Goal: Task Accomplishment & Management: Complete application form

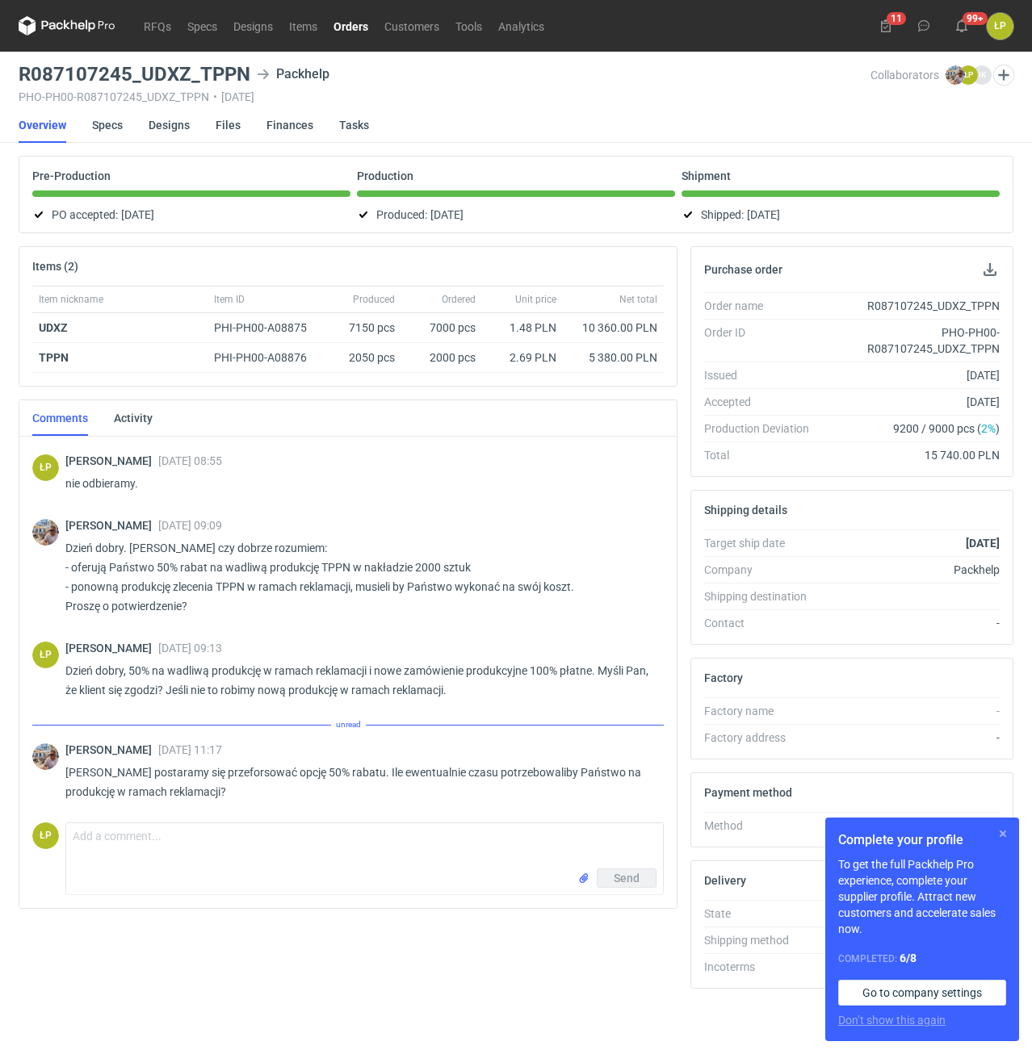
click at [1000, 828] on button "button" at bounding box center [1002, 833] width 19 height 19
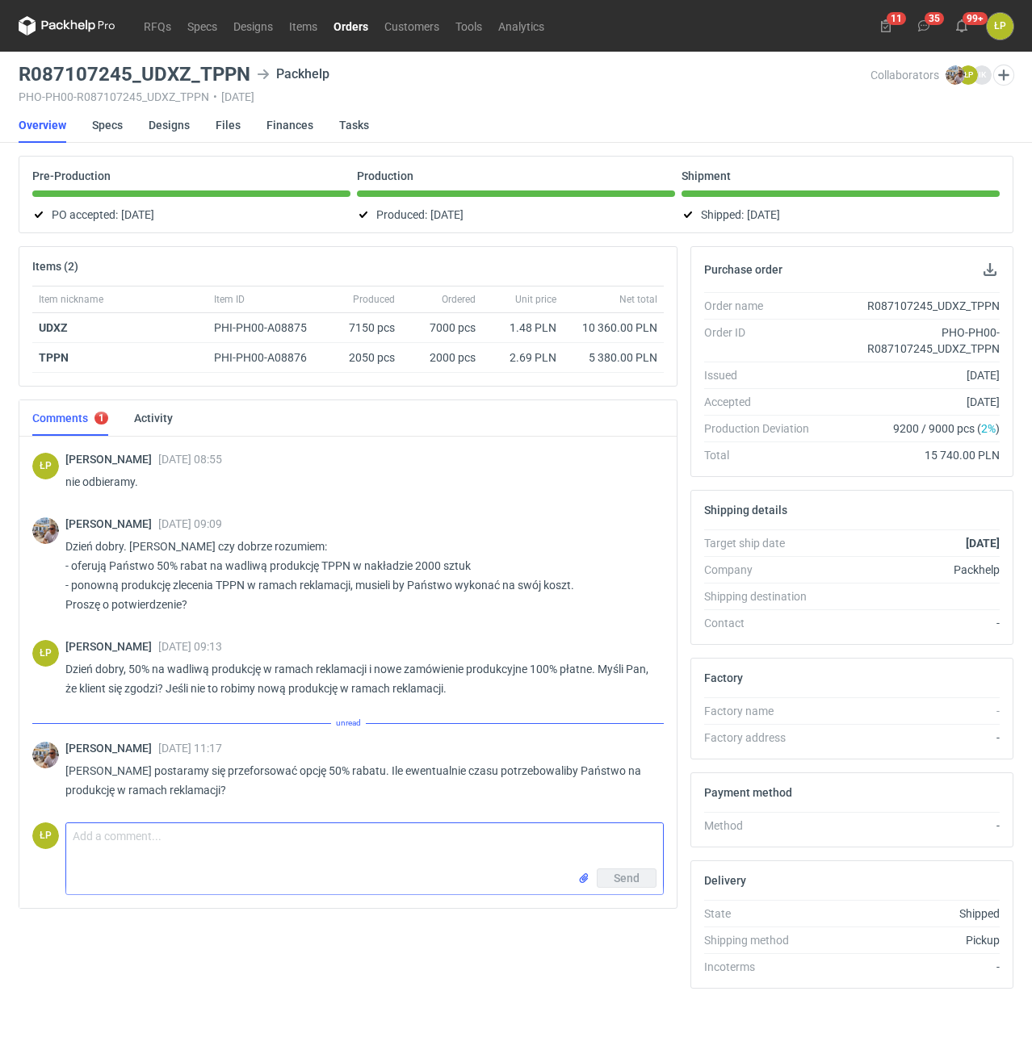
click at [537, 855] on textarea "Comment message" at bounding box center [364, 845] width 597 height 45
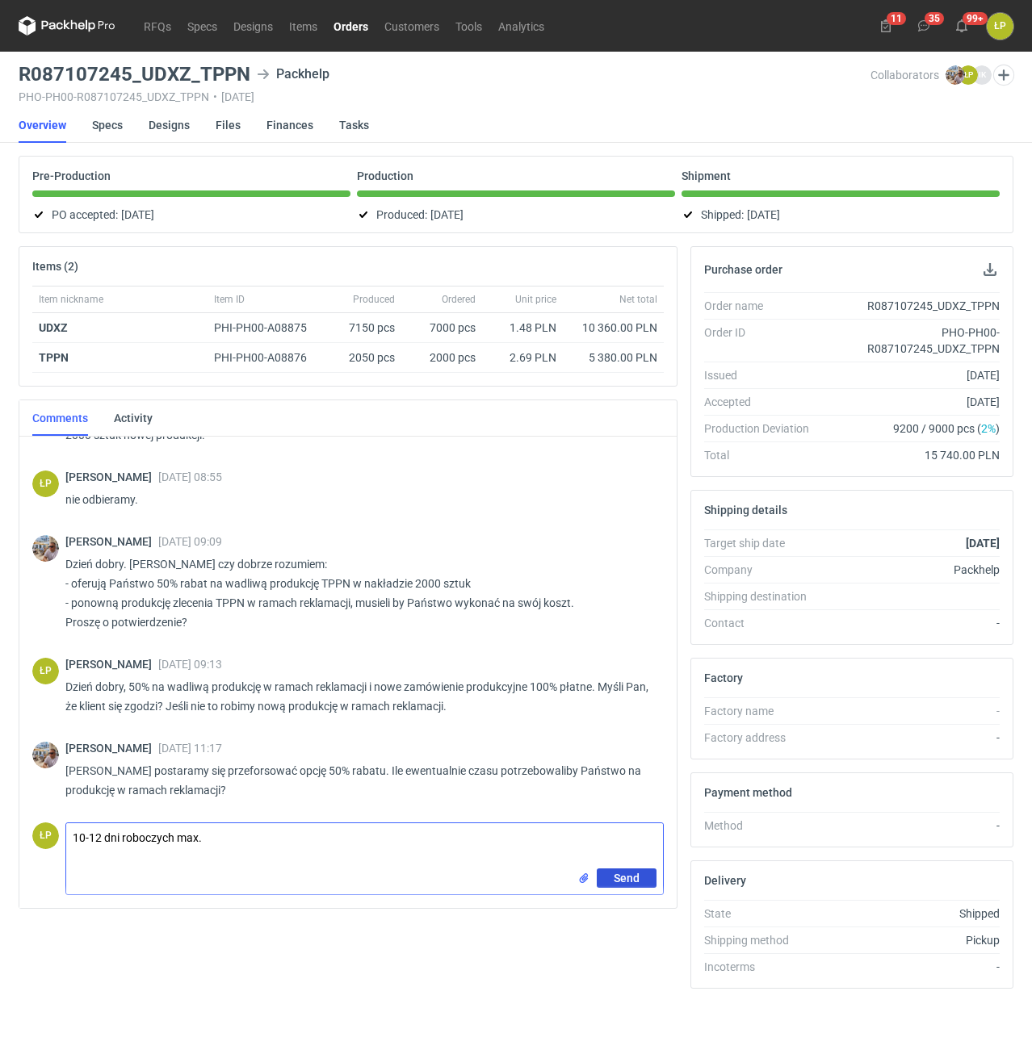
type textarea "10-12 dni roboczych max."
click at [610, 881] on button "Send" at bounding box center [627, 878] width 60 height 19
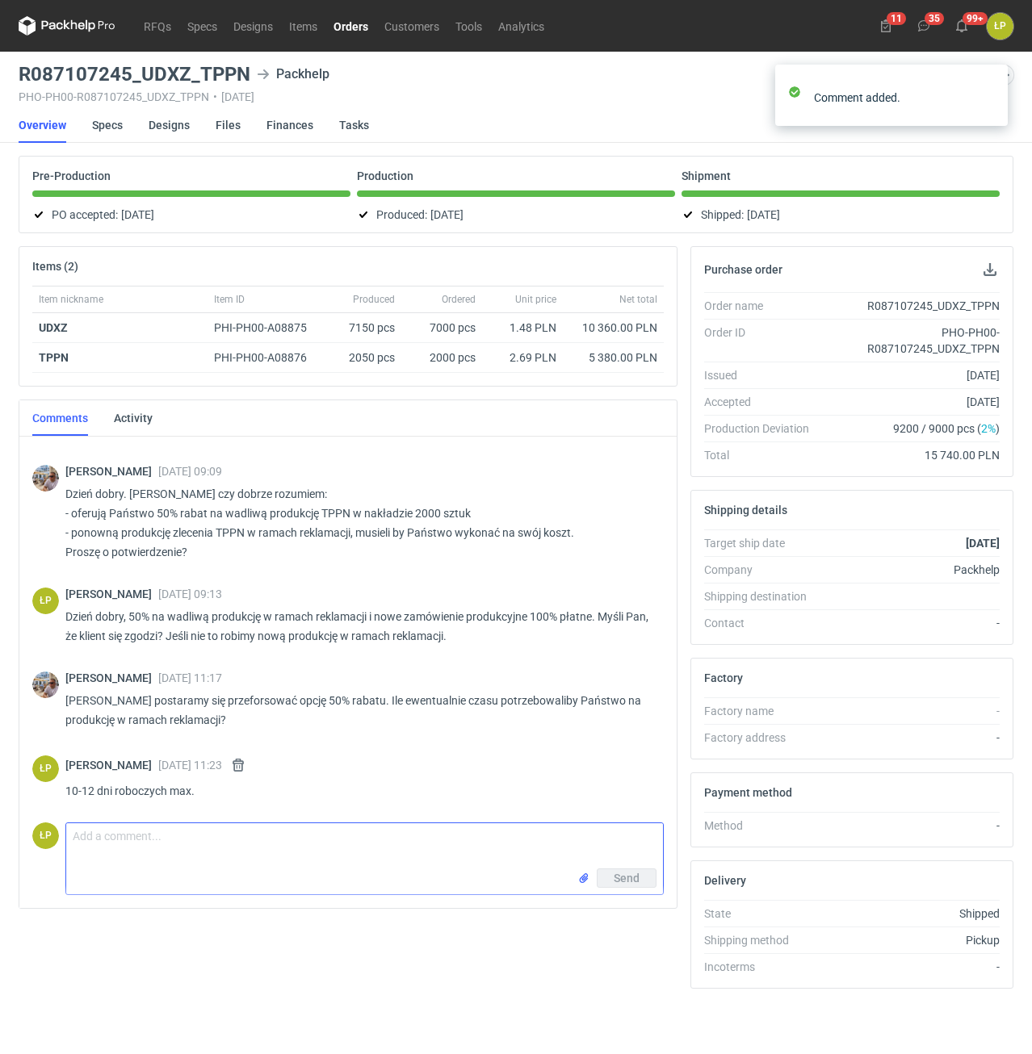
scroll to position [1320, 0]
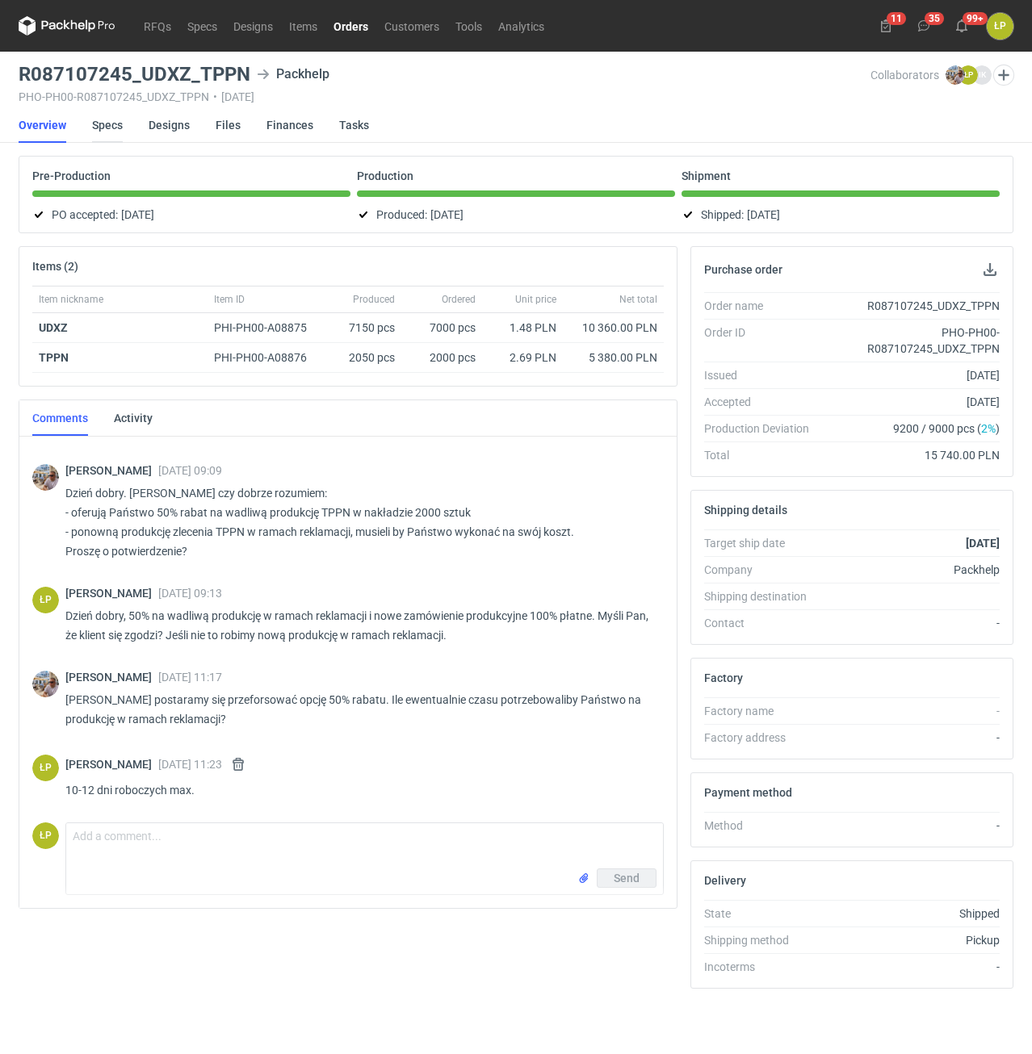
click at [107, 134] on link "Specs" at bounding box center [107, 125] width 31 height 36
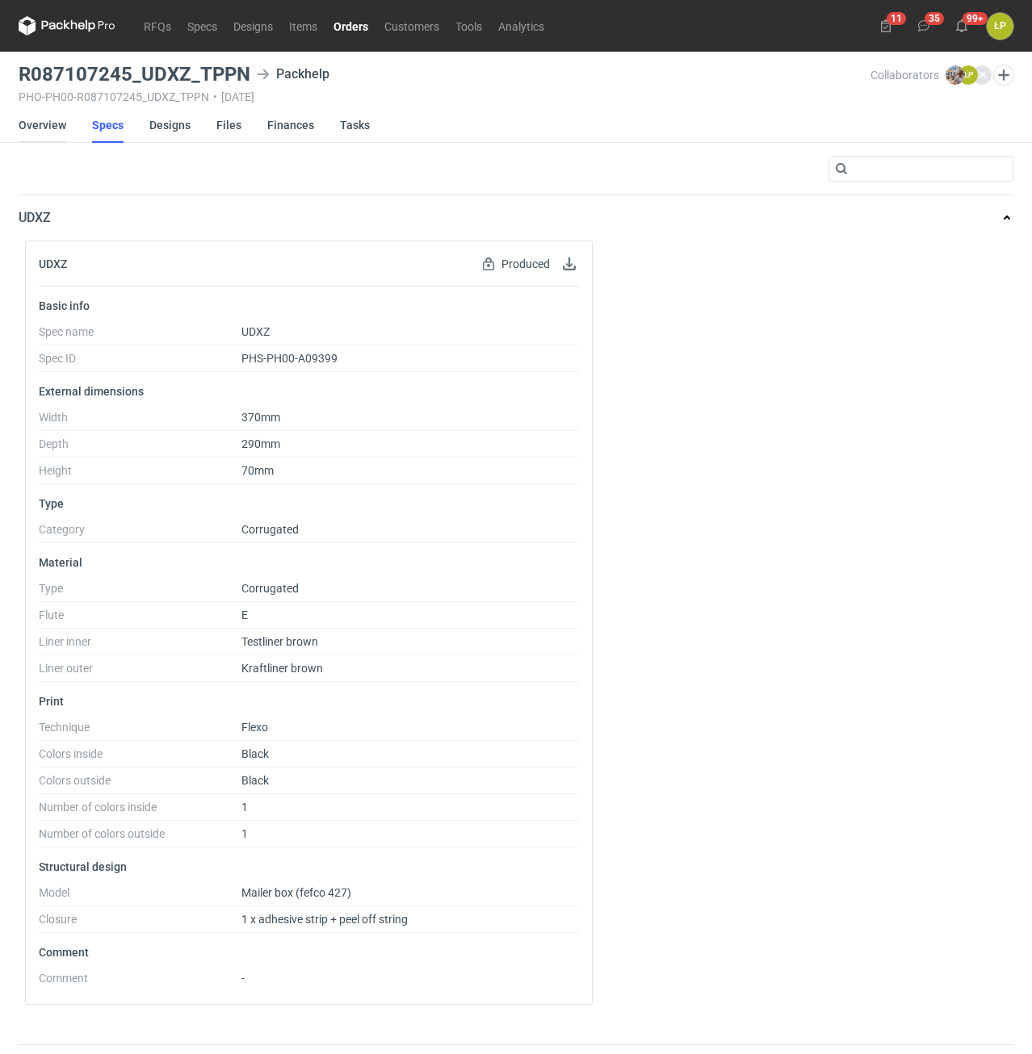
click at [59, 129] on link "Overview" at bounding box center [43, 125] width 48 height 36
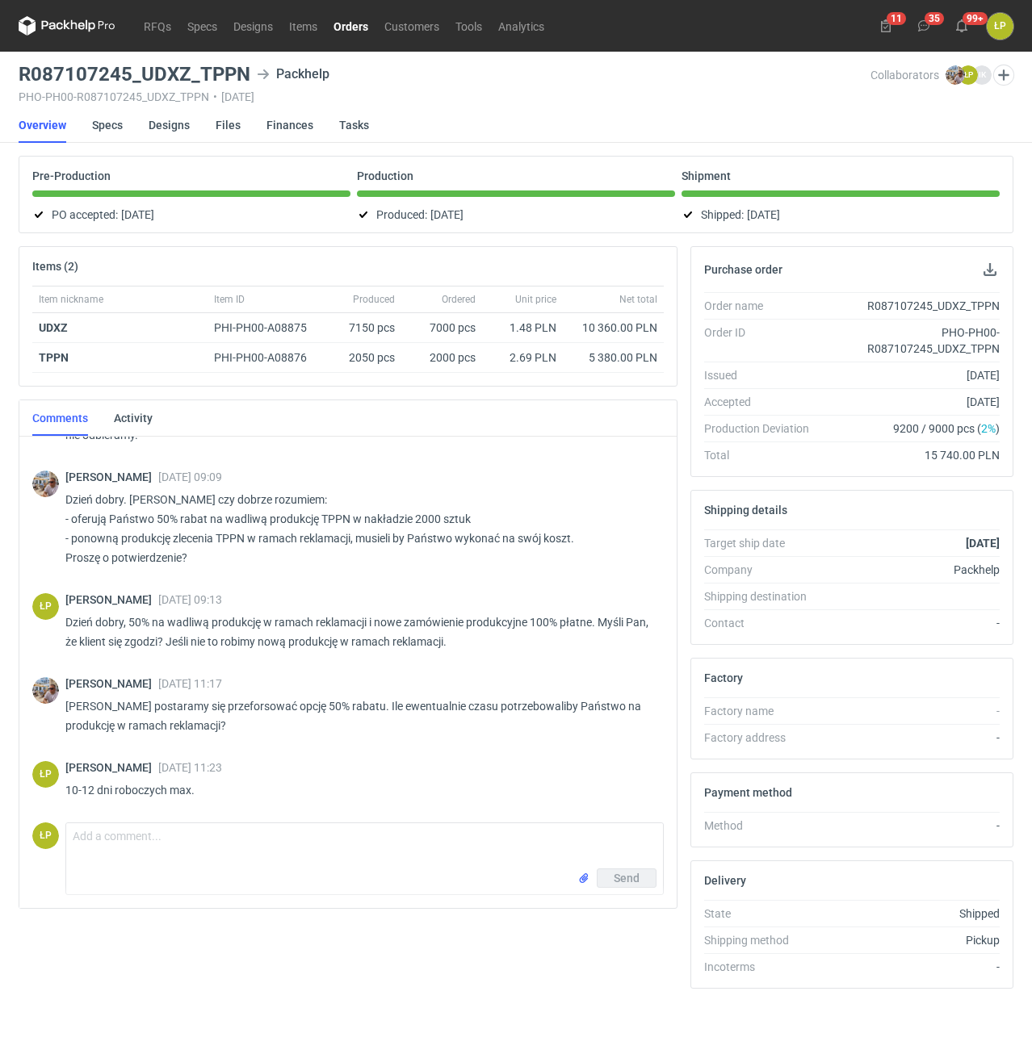
scroll to position [1249, 0]
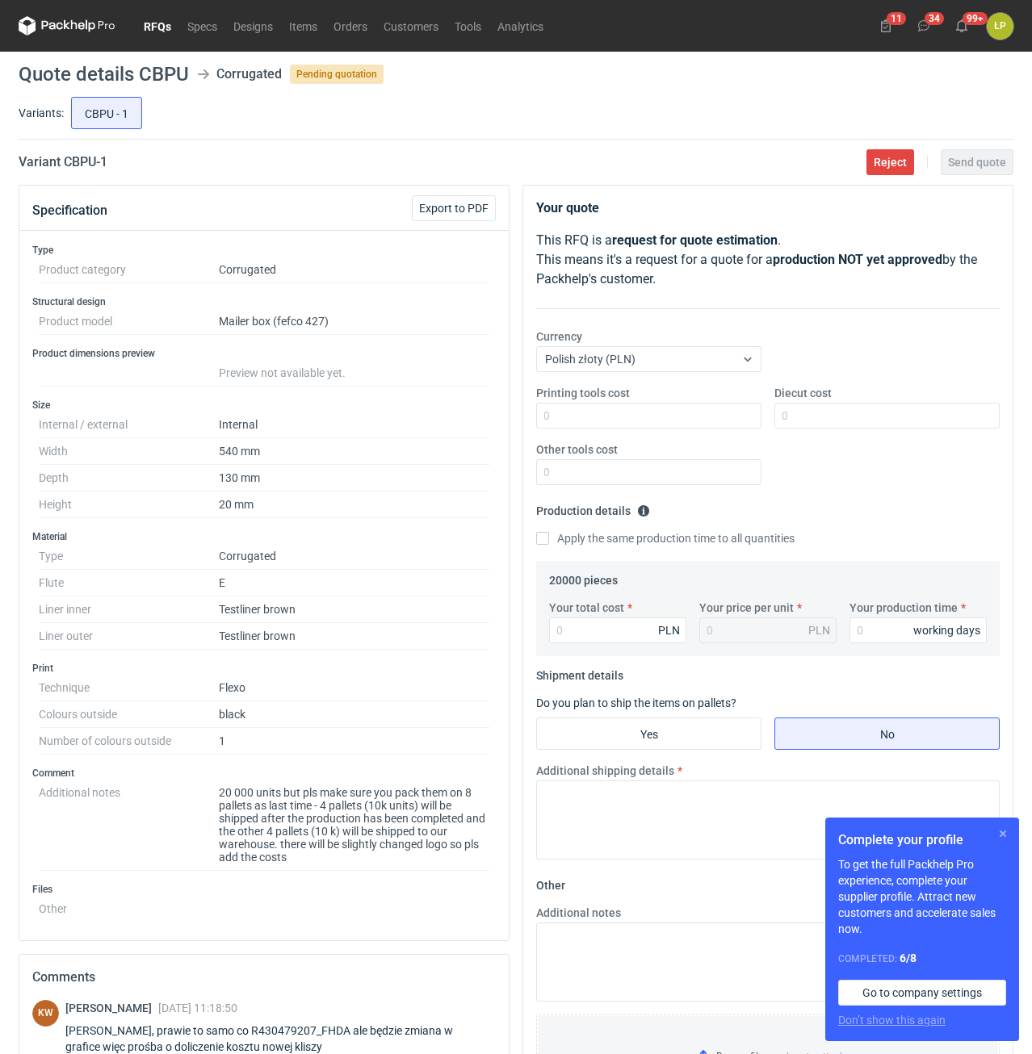
click at [997, 830] on button "button" at bounding box center [1002, 833] width 19 height 19
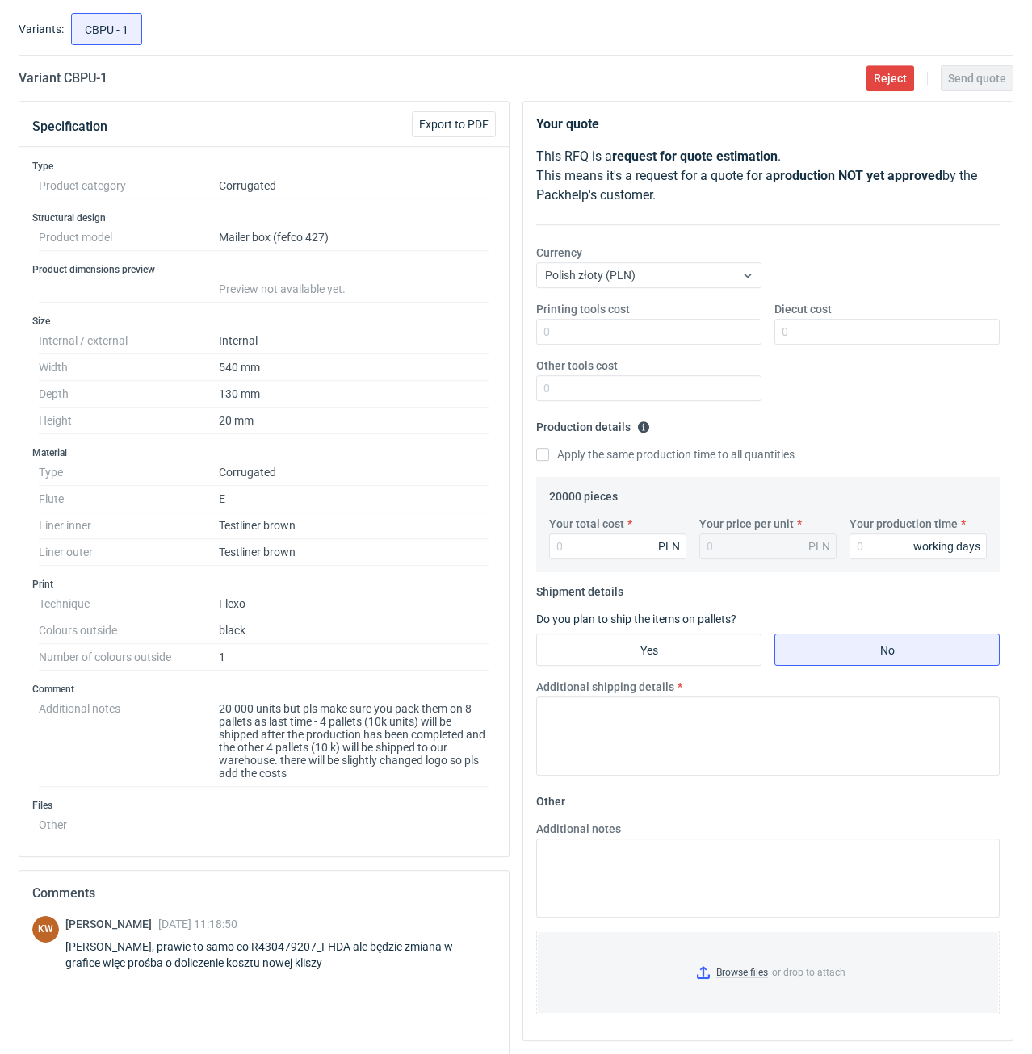
scroll to position [137, 0]
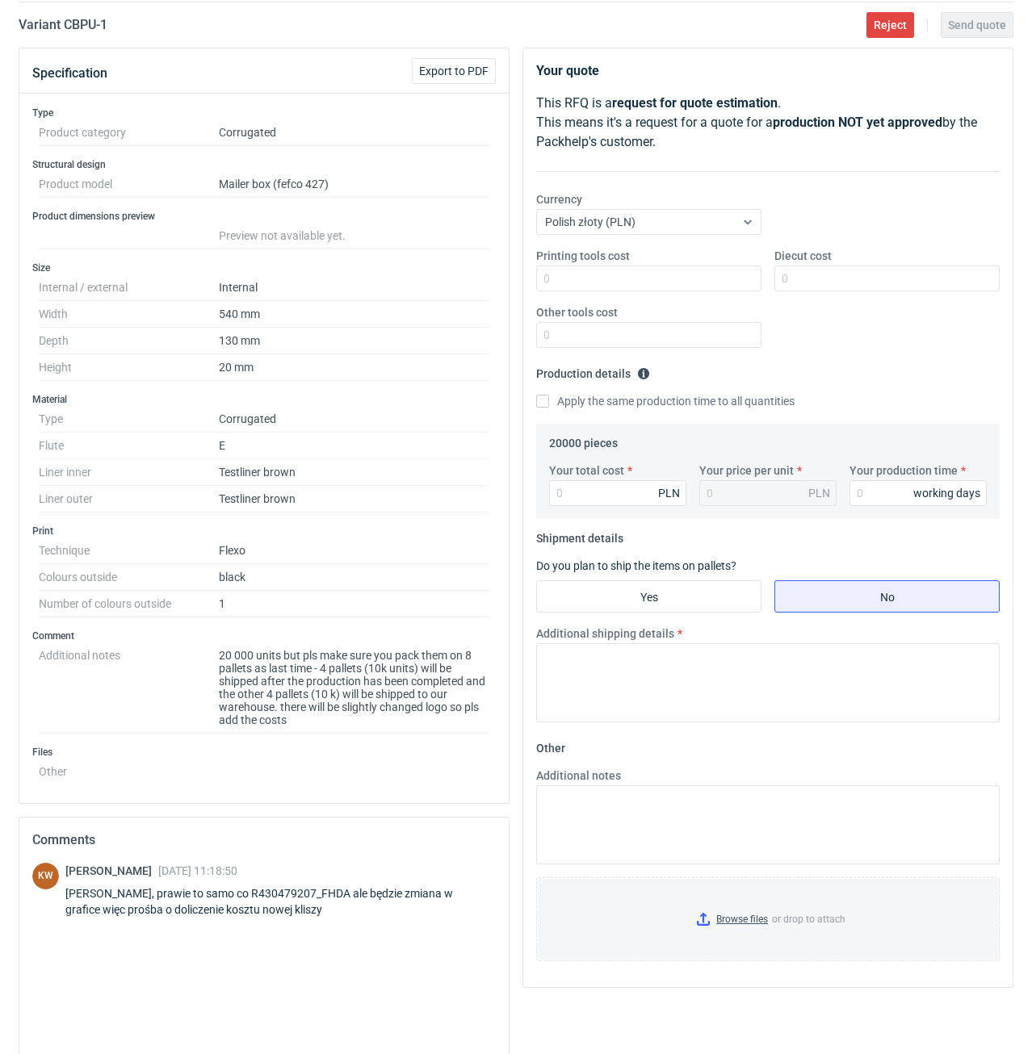
click at [318, 886] on div "Panie Łukaszu, prawie to samo co R430479207_FHDA ale będzie zmiana w grafice wi…" at bounding box center [280, 902] width 430 height 32
copy div "R430479207_FHDA"
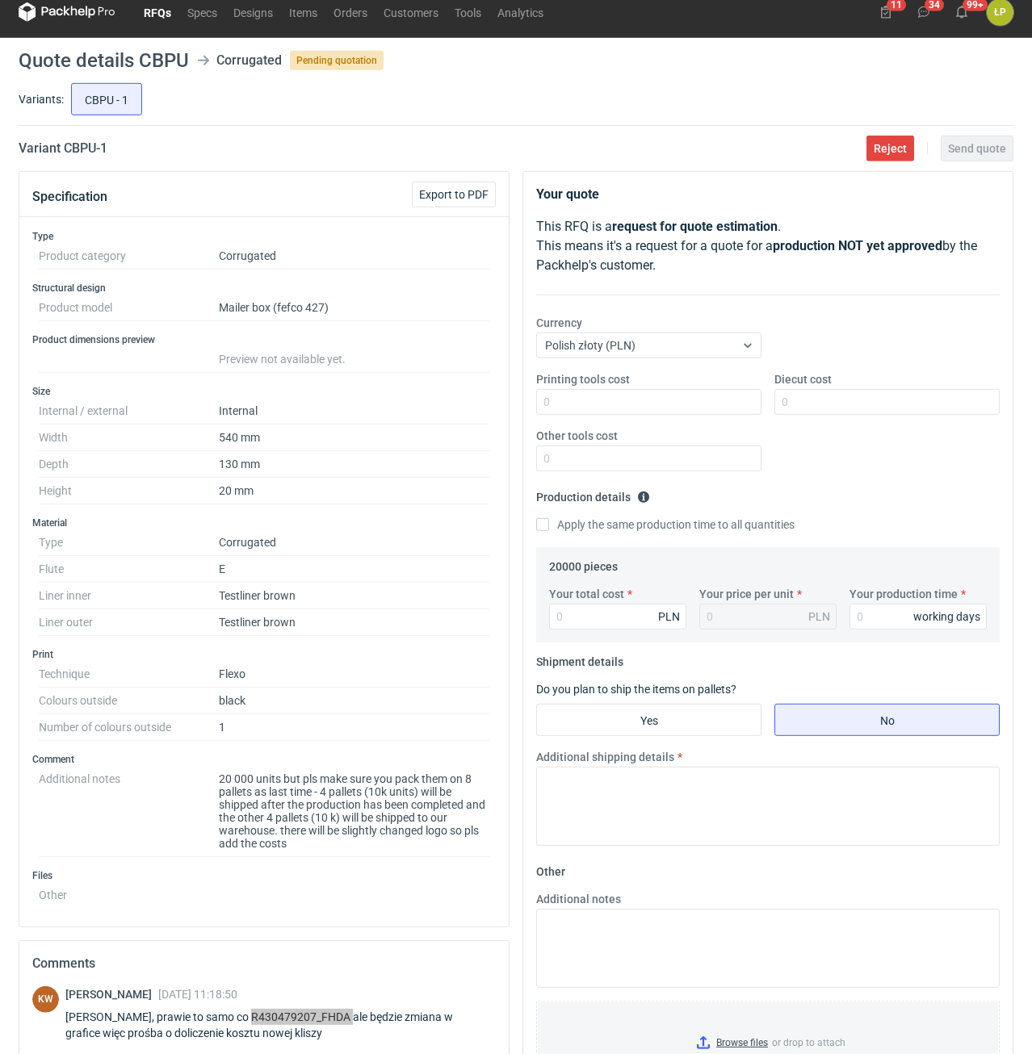
scroll to position [0, 0]
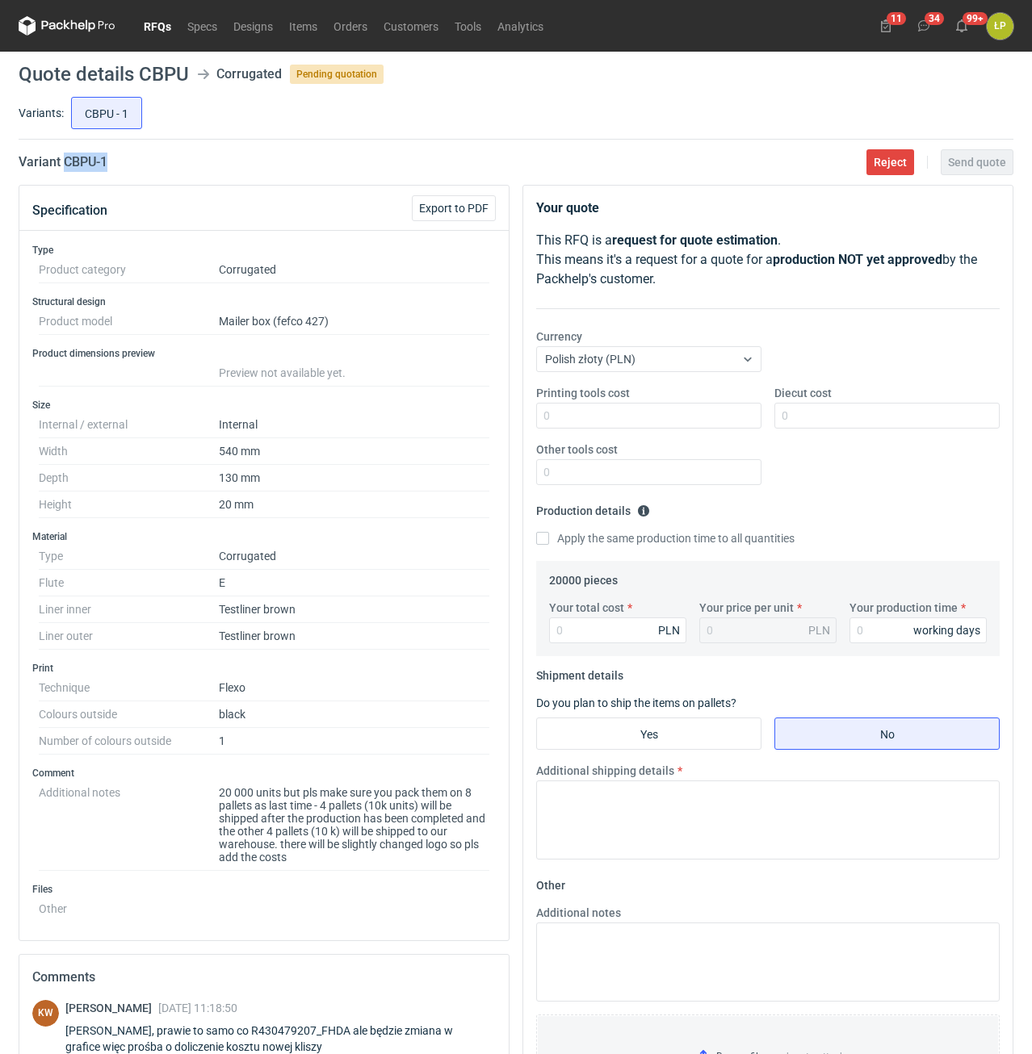
drag, startPoint x: 148, startPoint y: 165, endPoint x: 65, endPoint y: 173, distance: 83.5
click at [65, 173] on main "Quote details CBPU Corrugated Pending quotation Variants: CBPU - 1 Variant CBPU…" at bounding box center [516, 697] width 1008 height 1290
copy h2 "CBPU - 1"
click at [625, 424] on input "Printing tools cost" at bounding box center [648, 416] width 225 height 26
type input "900"
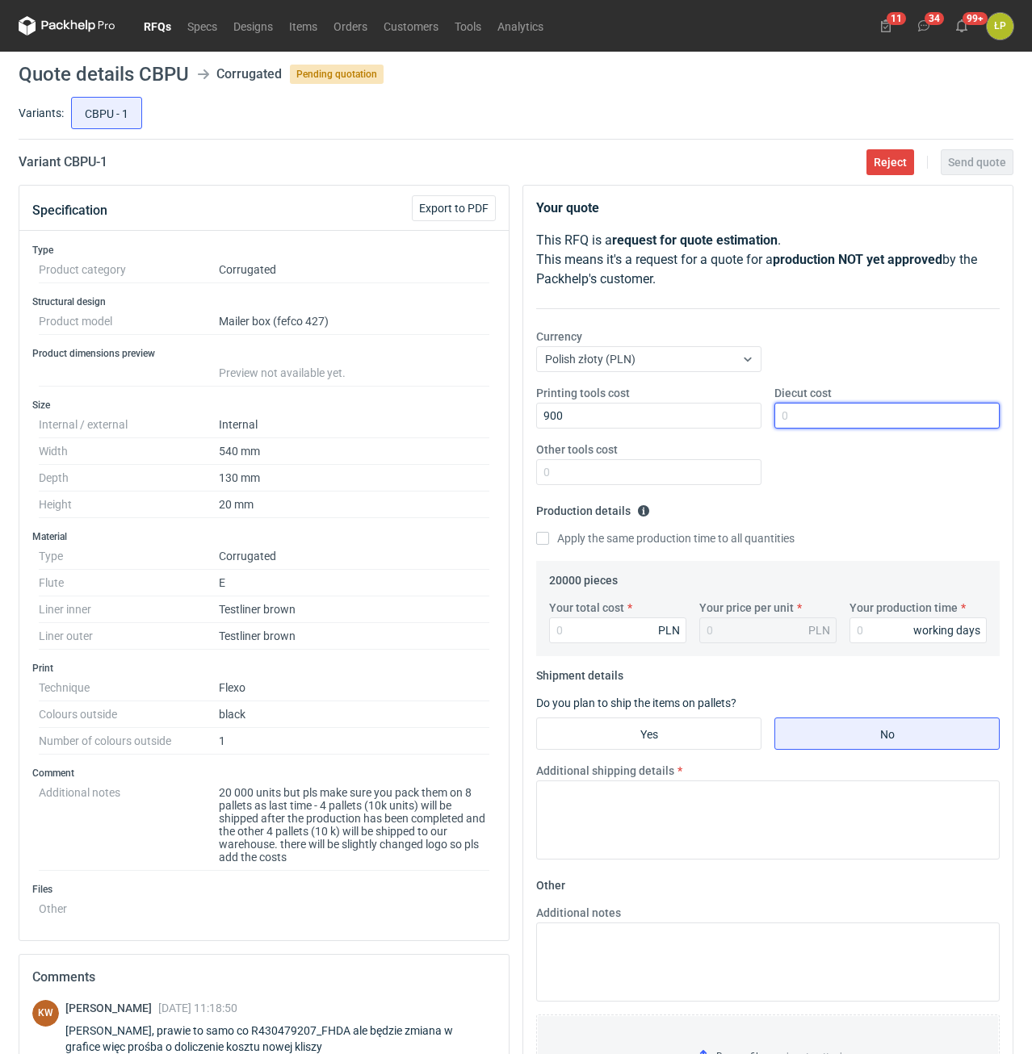
click at [853, 412] on input "Diecut cost" at bounding box center [886, 416] width 225 height 26
type input "0"
click at [722, 480] on input "Other tools cost" at bounding box center [648, 472] width 225 height 26
type input "0"
drag, startPoint x: 848, startPoint y: 616, endPoint x: 858, endPoint y: 621, distance: 11.6
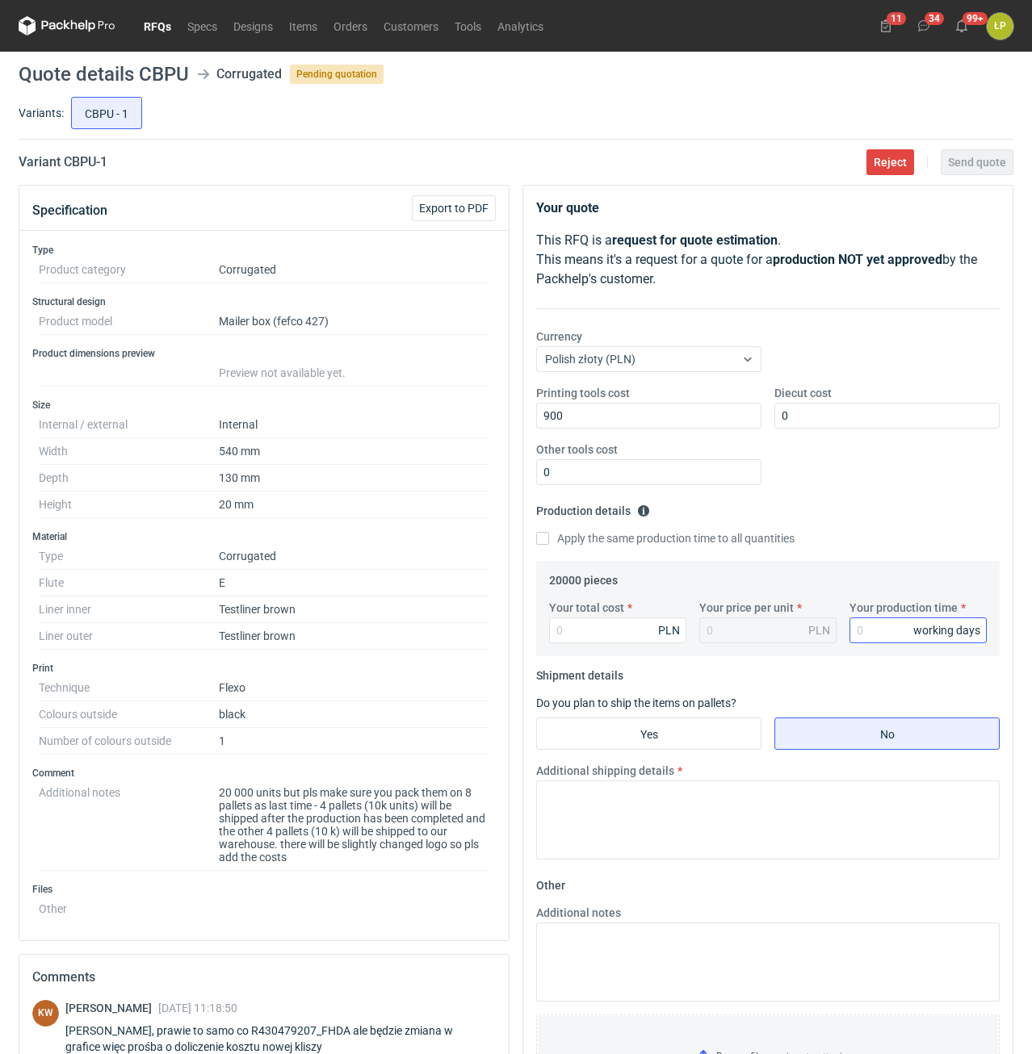
click at [856, 620] on div "Your production time working days" at bounding box center [918, 622] width 150 height 44
click at [859, 621] on input "Your production time" at bounding box center [917, 631] width 137 height 26
type input "12"
click at [620, 639] on input "Your total cost" at bounding box center [617, 631] width 137 height 26
type input "7800"
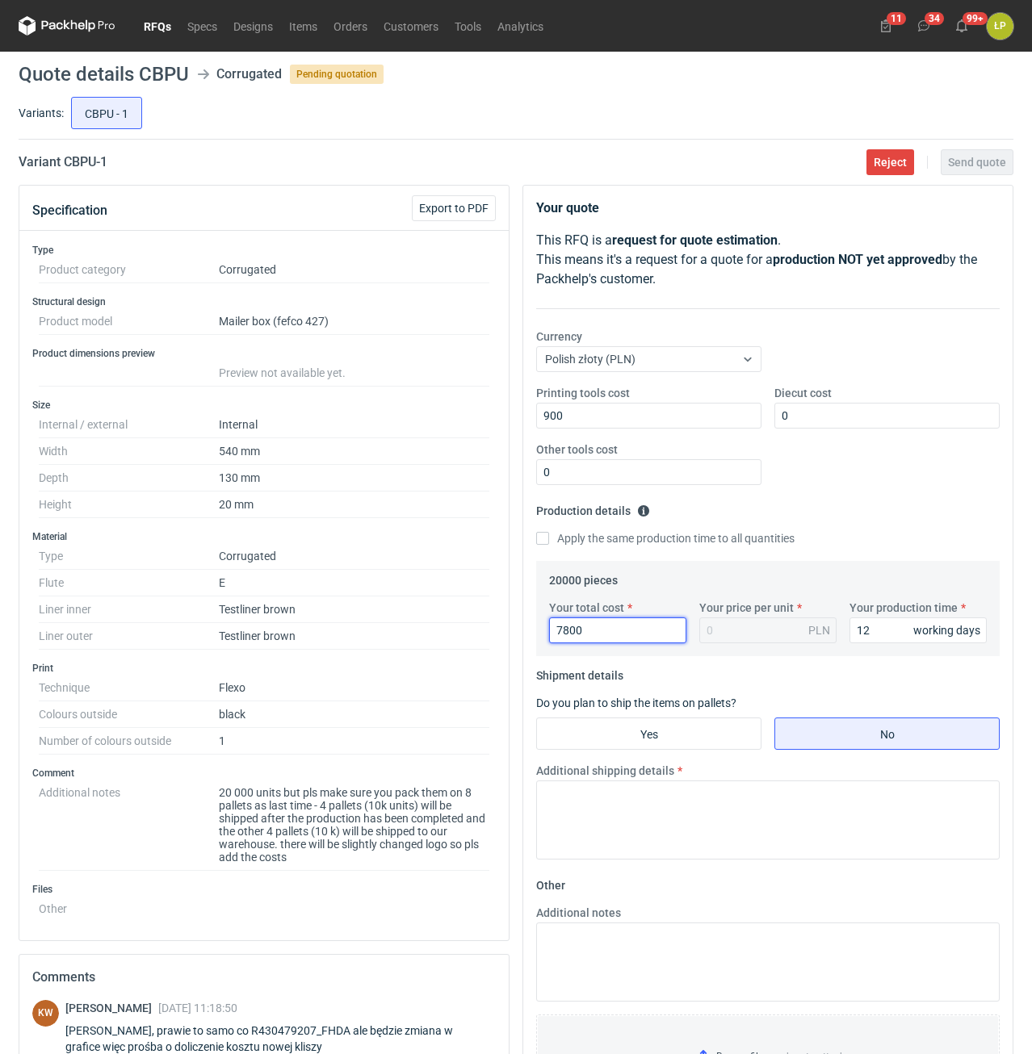
type input "0.39"
type input "7800"
click at [691, 737] on input "Yes" at bounding box center [649, 734] width 224 height 31
radio input "true"
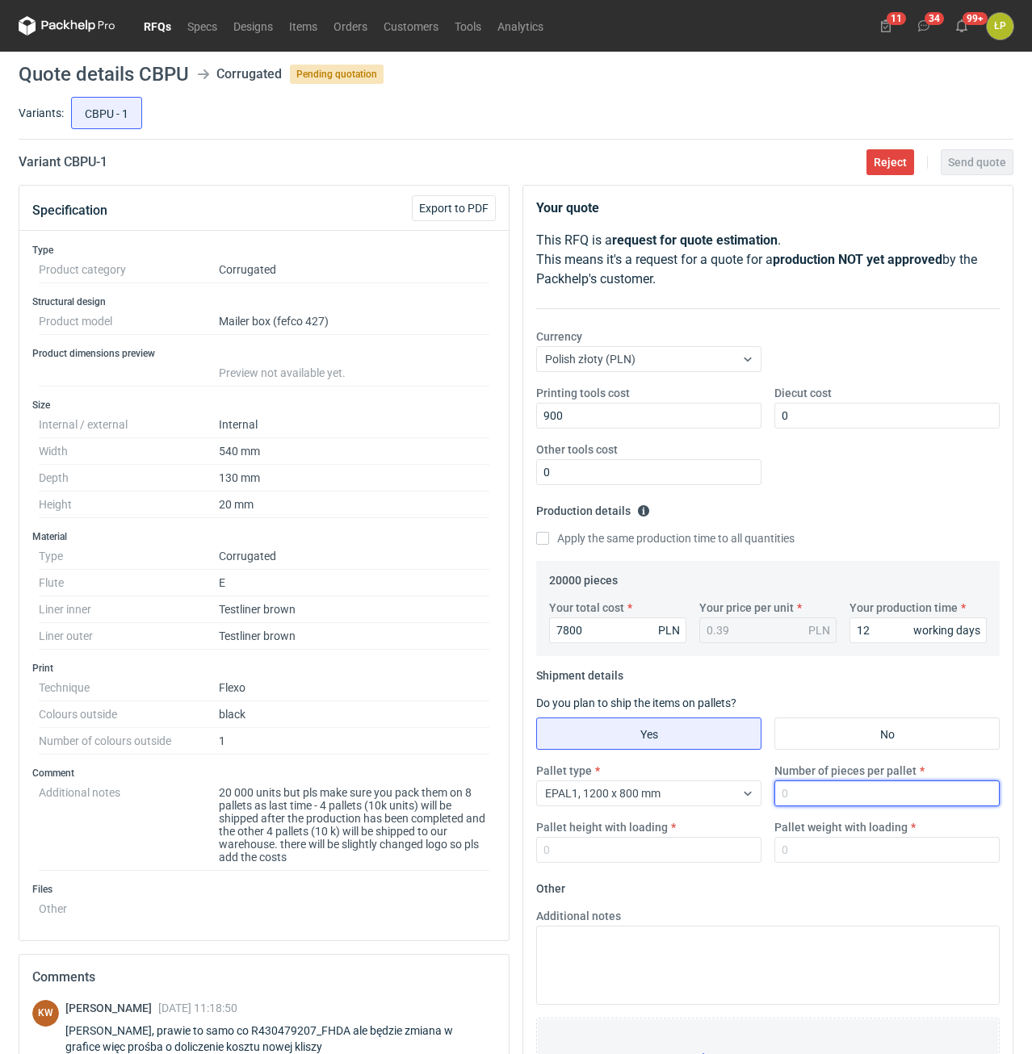
click at [817, 793] on input "Number of pieces per pallet" at bounding box center [886, 794] width 225 height 26
type input "2500"
click at [689, 845] on input "Pallet height with loading" at bounding box center [648, 850] width 225 height 26
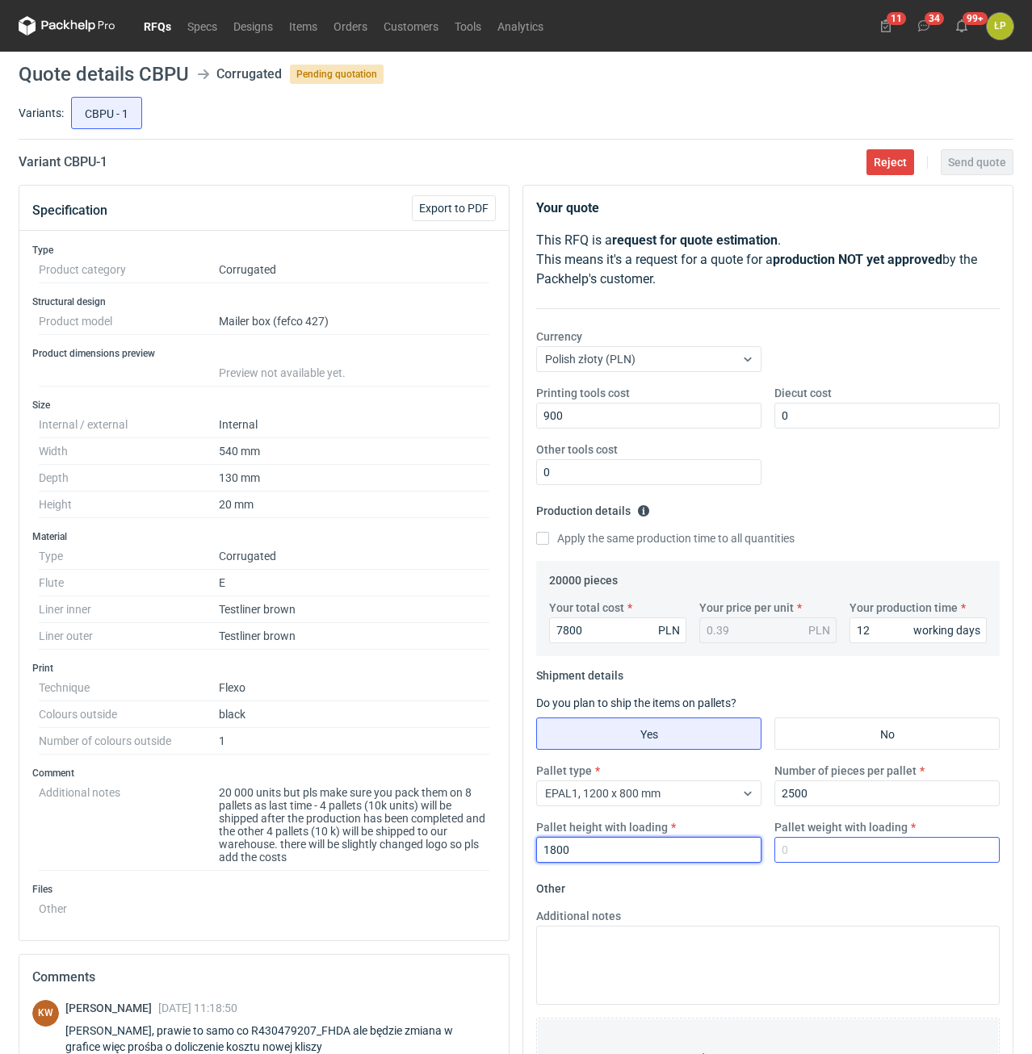
type input "1800"
click at [821, 848] on input "Pallet weight with loading" at bounding box center [886, 850] width 225 height 26
click at [805, 854] on input "Pallet weight with loading" at bounding box center [886, 850] width 225 height 26
type input "240"
click at [774, 906] on fieldset "Other Additional notes Browse files or drop to attach" at bounding box center [767, 995] width 463 height 239
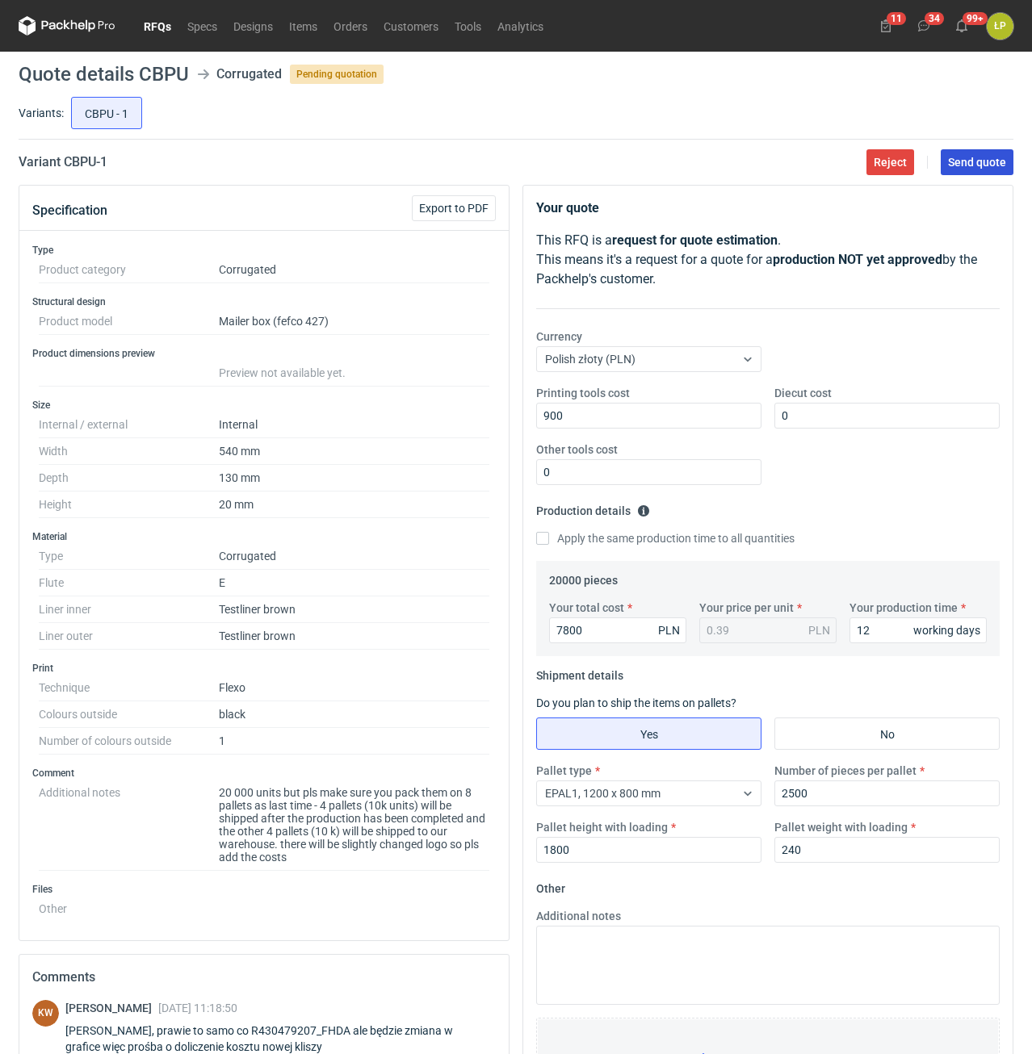
click at [975, 170] on button "Send quote" at bounding box center [977, 162] width 73 height 26
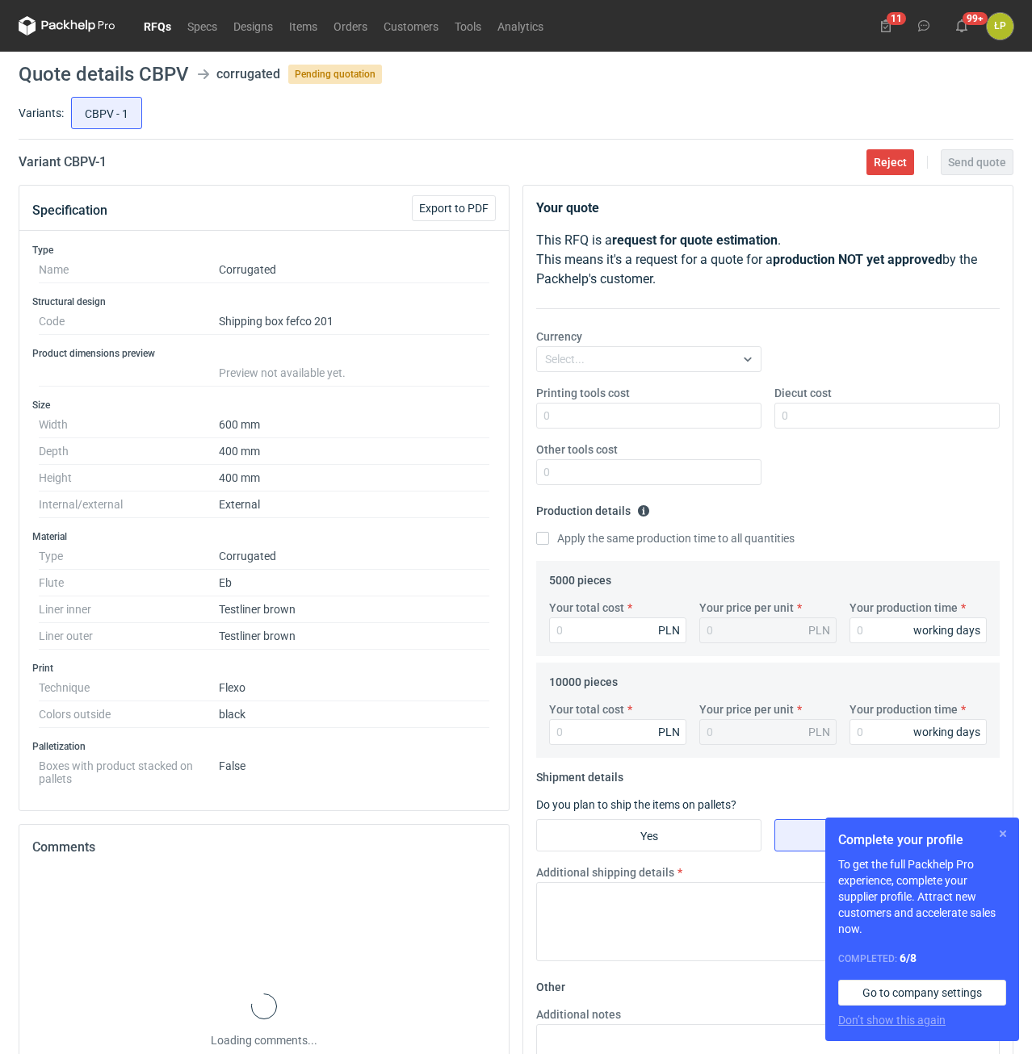
click at [1004, 829] on button "button" at bounding box center [1002, 833] width 19 height 19
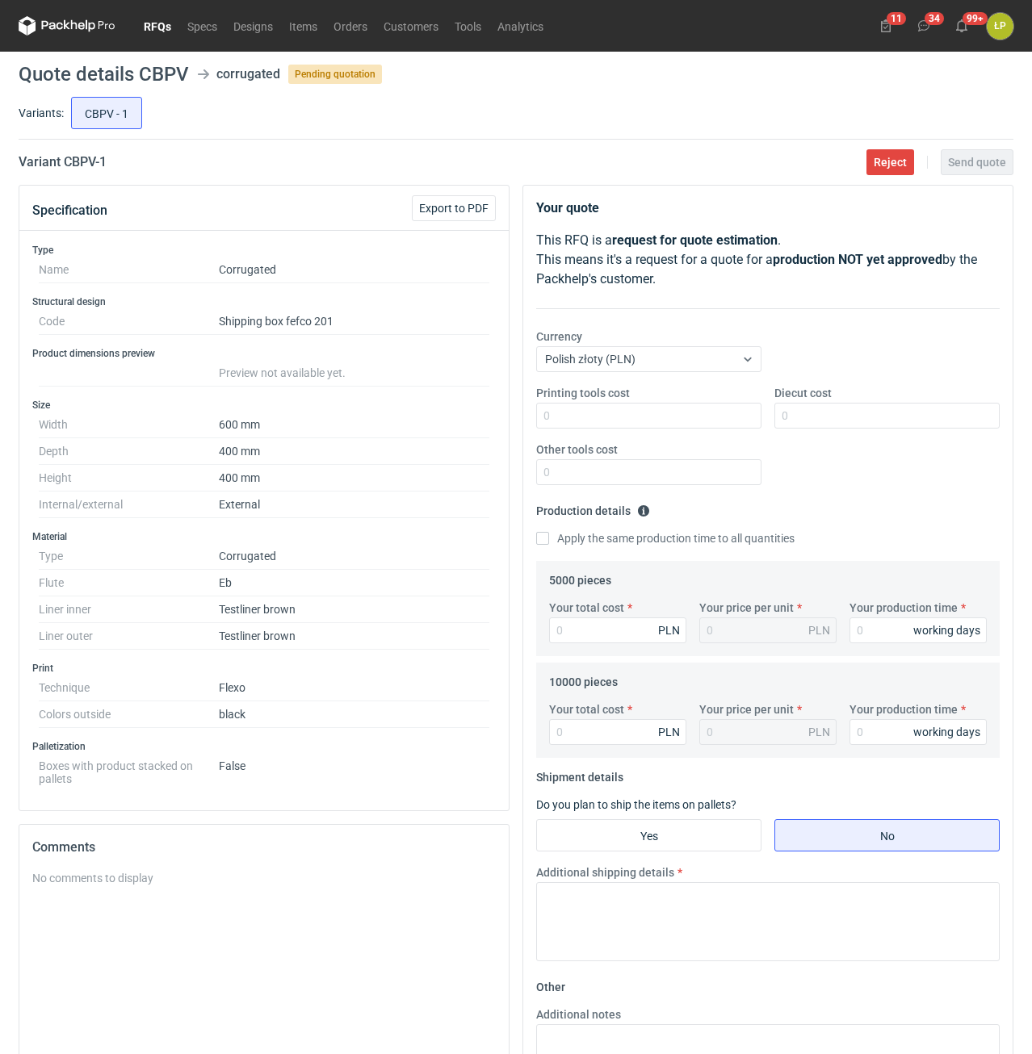
click at [125, 167] on div "Variant CBPV - 1 Reject Send quote" at bounding box center [516, 162] width 995 height 19
drag, startPoint x: 128, startPoint y: 166, endPoint x: 63, endPoint y: 165, distance: 65.4
click at [63, 165] on div "Variant CBPV - 1 Reject Send quote" at bounding box center [516, 162] width 995 height 19
copy h2 "CBPV - 1"
click at [593, 418] on input "Printing tools cost" at bounding box center [648, 416] width 225 height 26
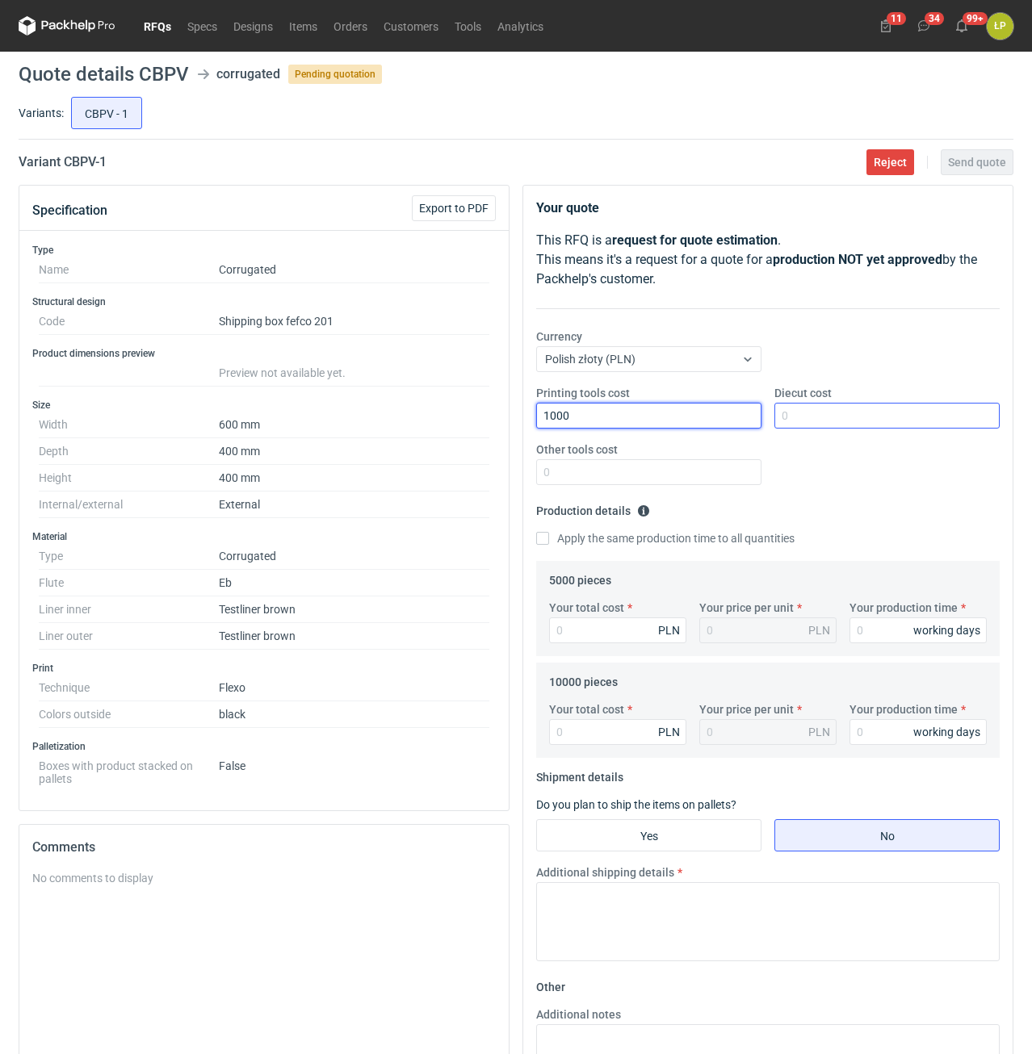
type input "1000"
click at [808, 411] on input "Diecut cost" at bounding box center [886, 416] width 225 height 26
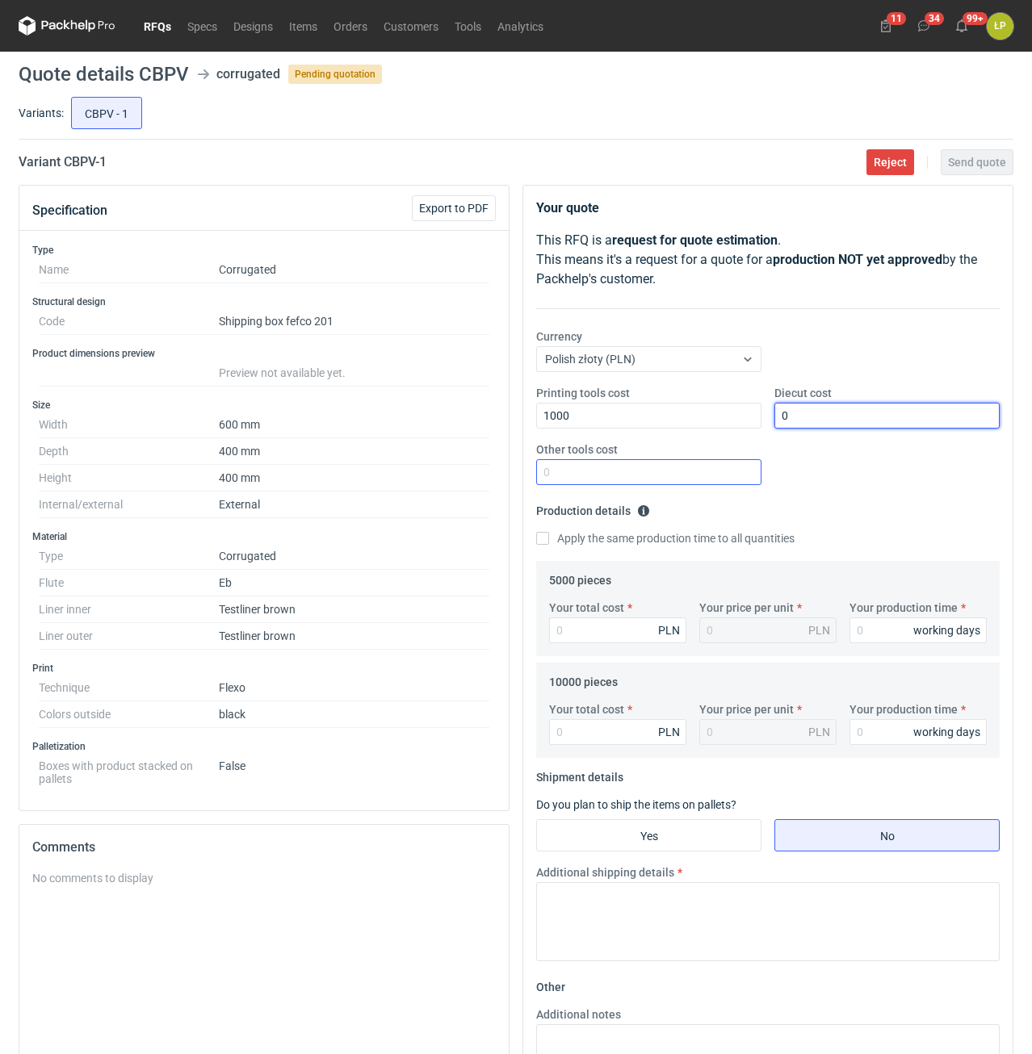
type input "0"
click at [719, 476] on input "Other tools cost" at bounding box center [648, 472] width 225 height 26
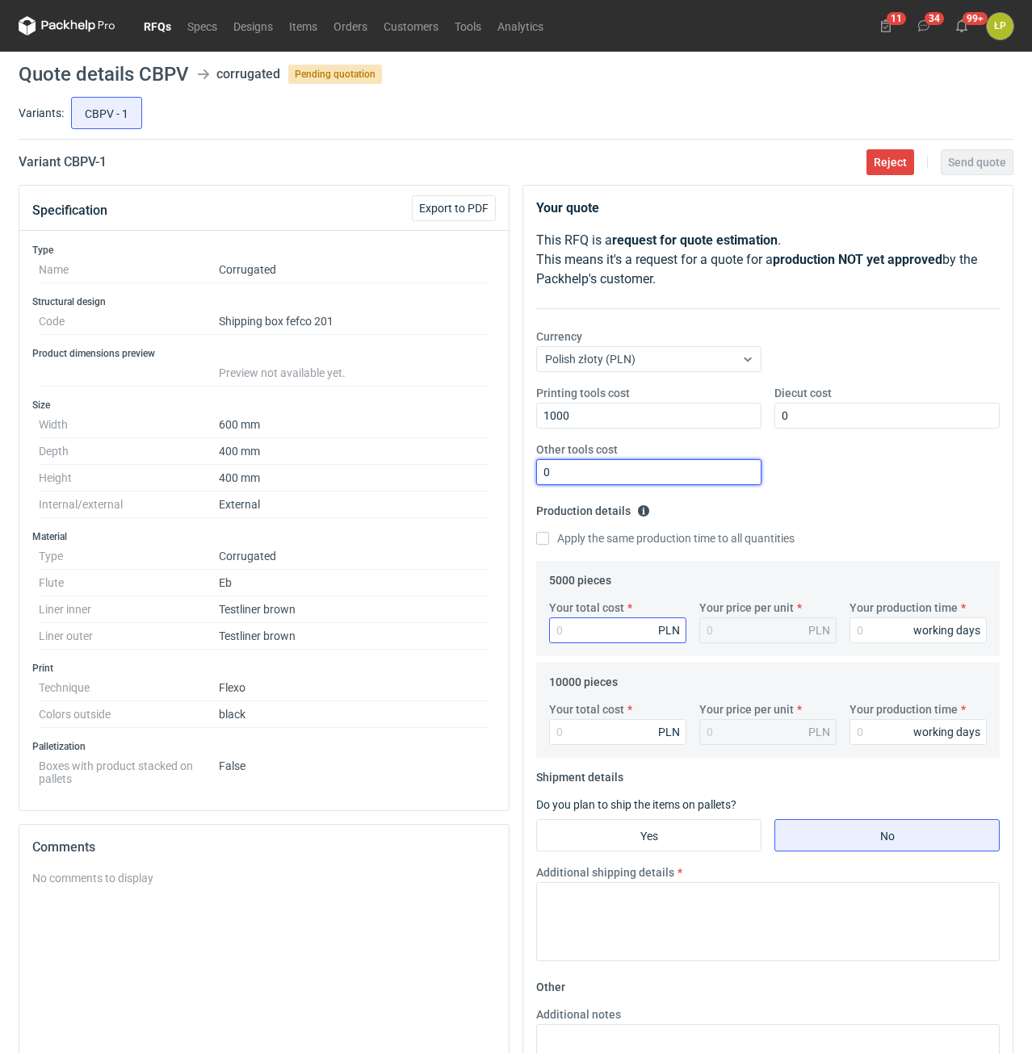
type input "0"
click at [645, 635] on input "Your total cost" at bounding box center [617, 631] width 137 height 26
type input "17450"
type input "3.49"
type input "17450"
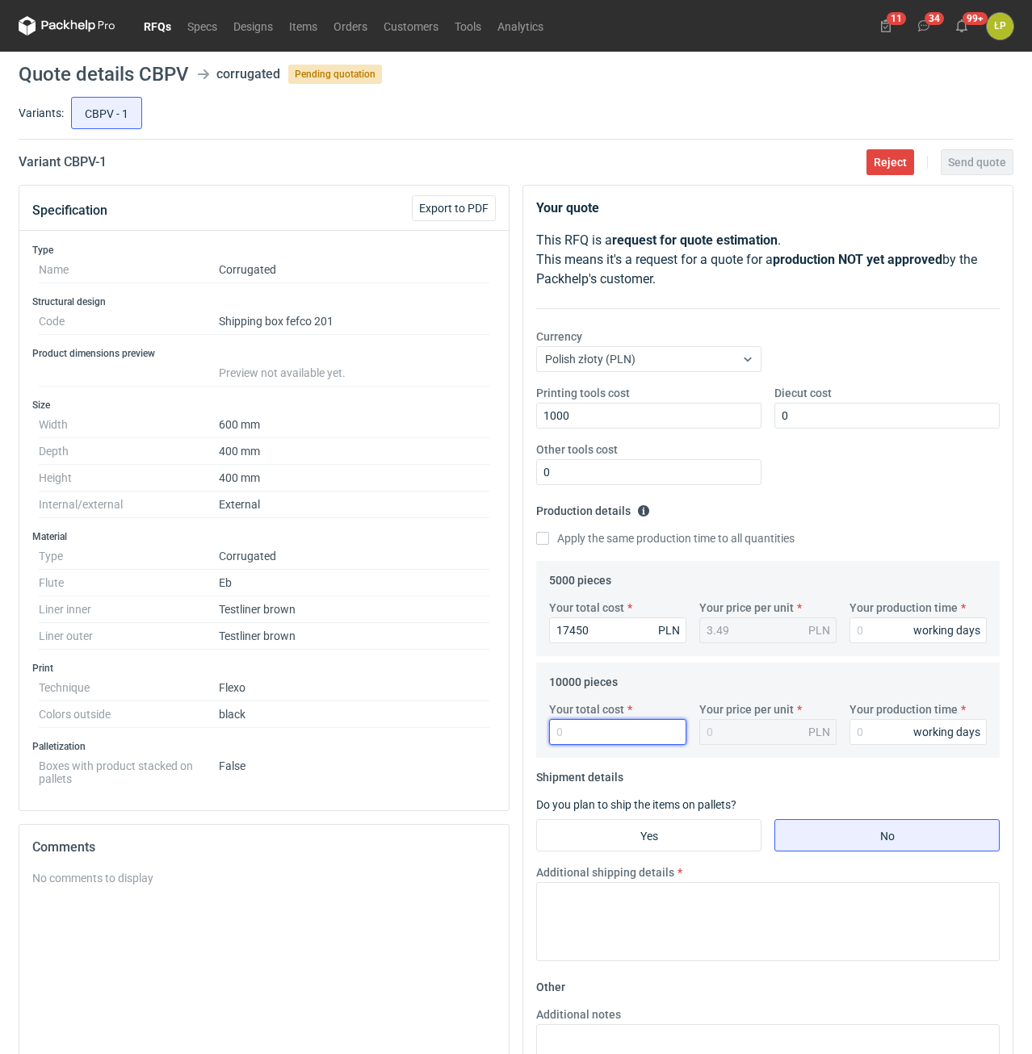
click at [622, 742] on input "Your total cost" at bounding box center [617, 732] width 137 height 26
type input "33300"
type input "3.33"
type input "33300"
click at [687, 841] on input "Yes" at bounding box center [649, 835] width 224 height 31
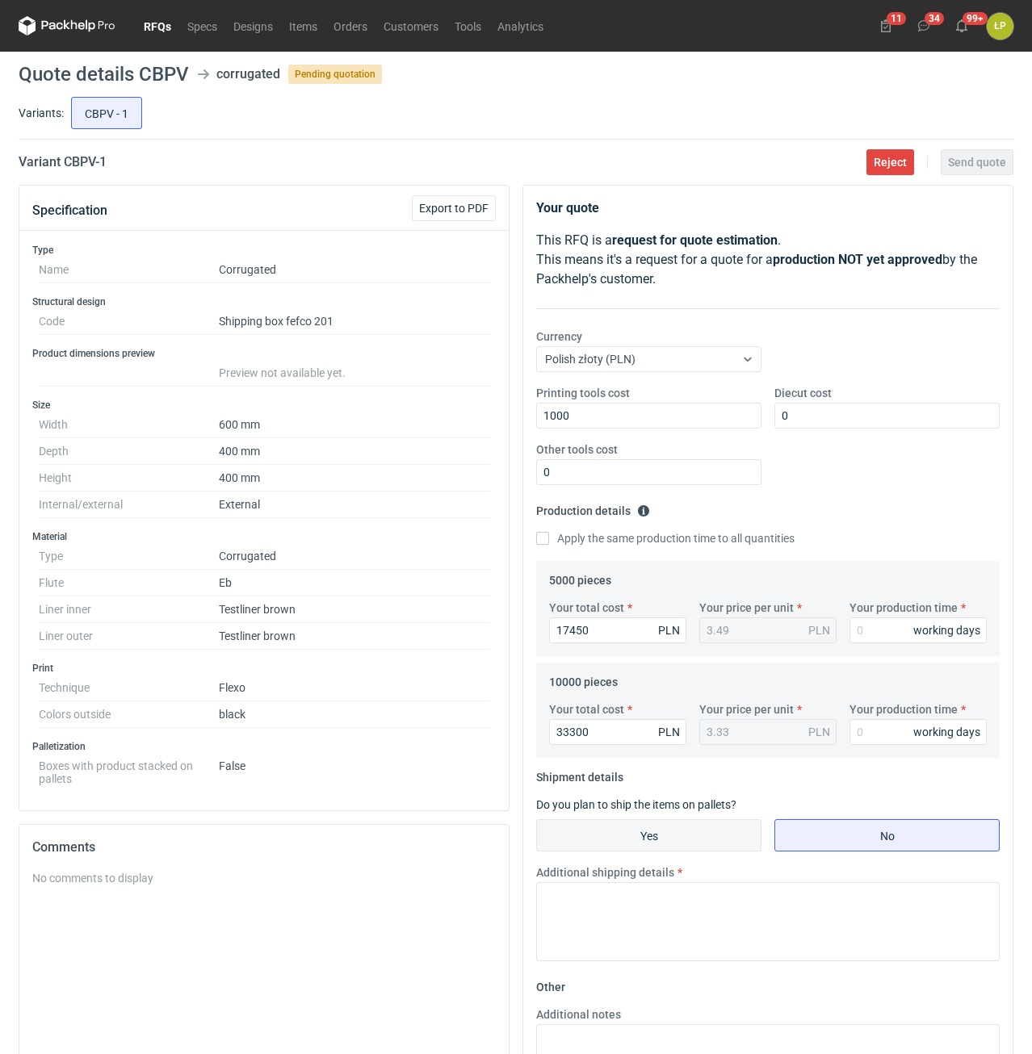
radio input "true"
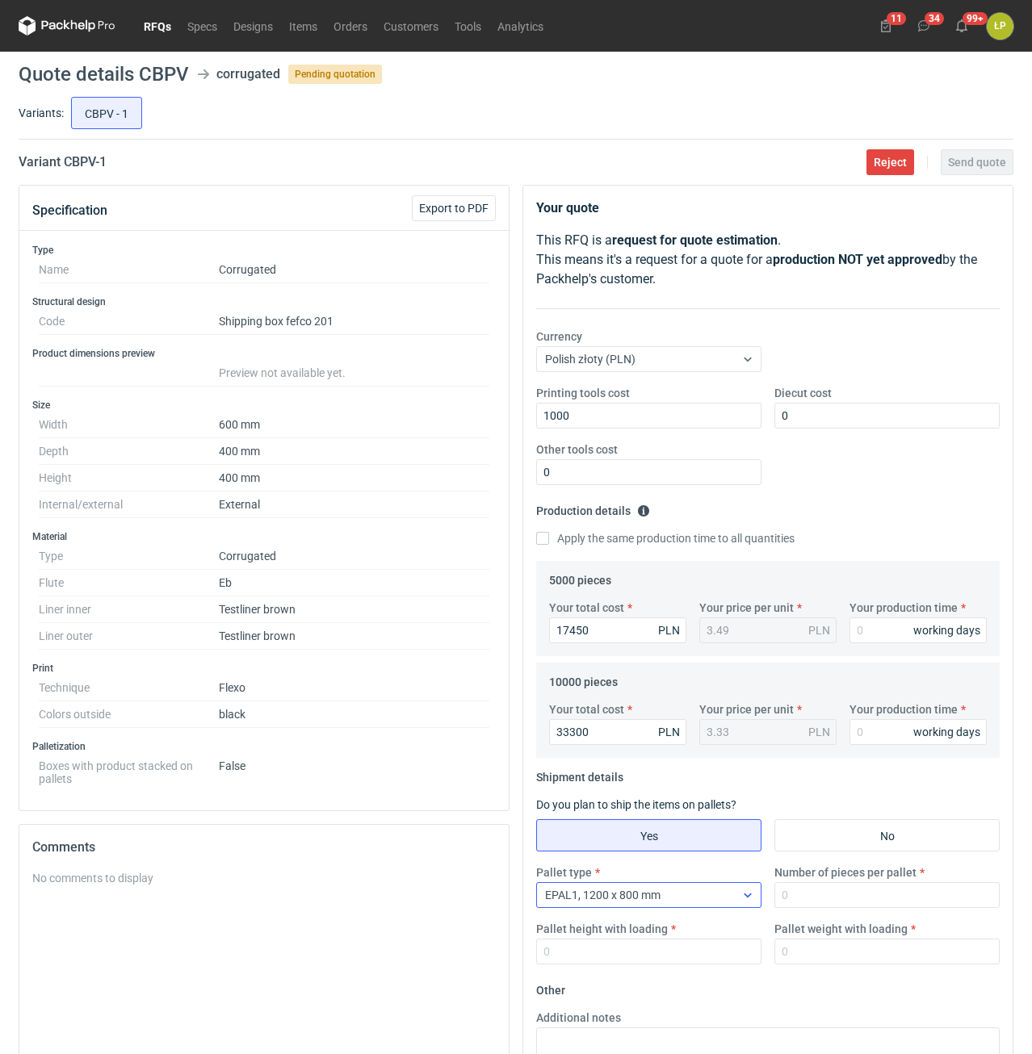
click at [692, 895] on div "EPAL1, 1200 x 800 mm" at bounding box center [636, 895] width 198 height 23
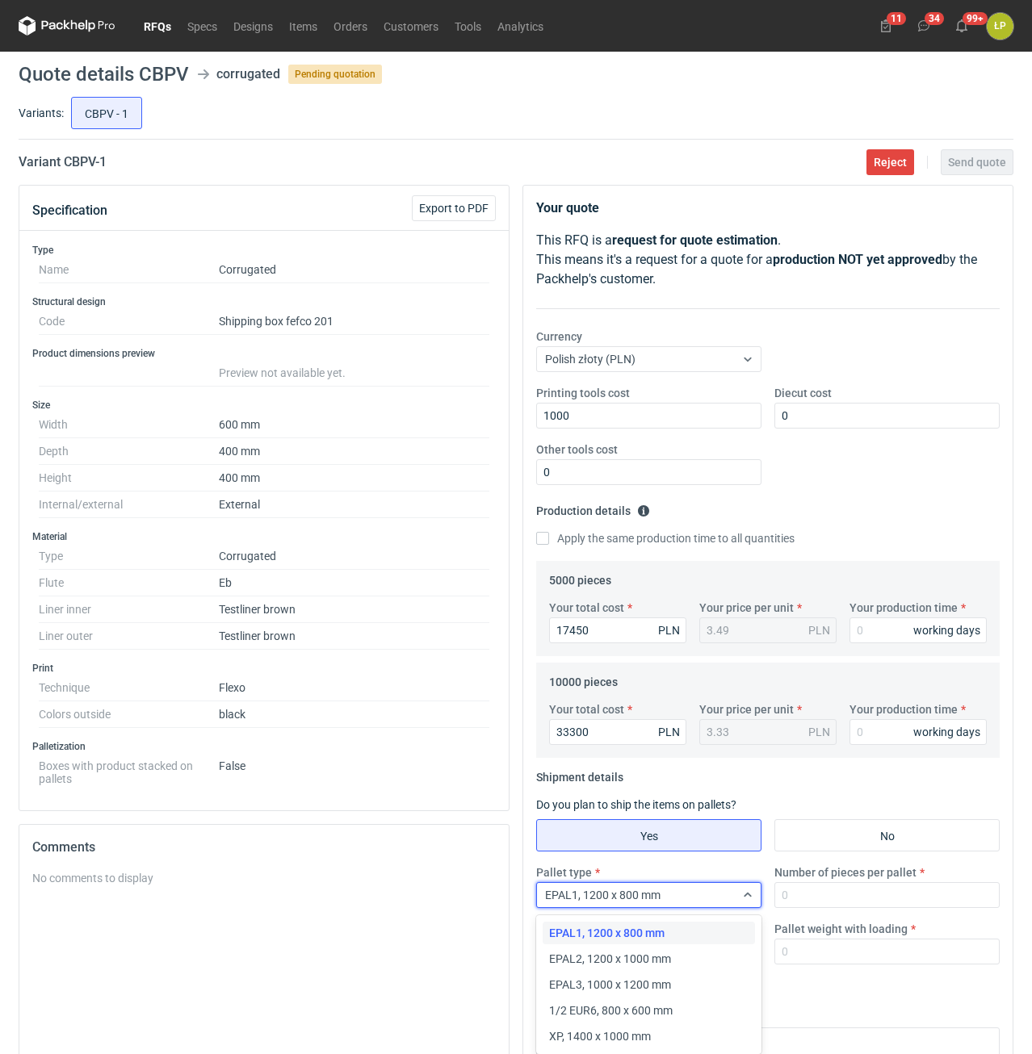
click at [685, 932] on div "EPAL1, 1200 x 800 mm" at bounding box center [648, 933] width 199 height 16
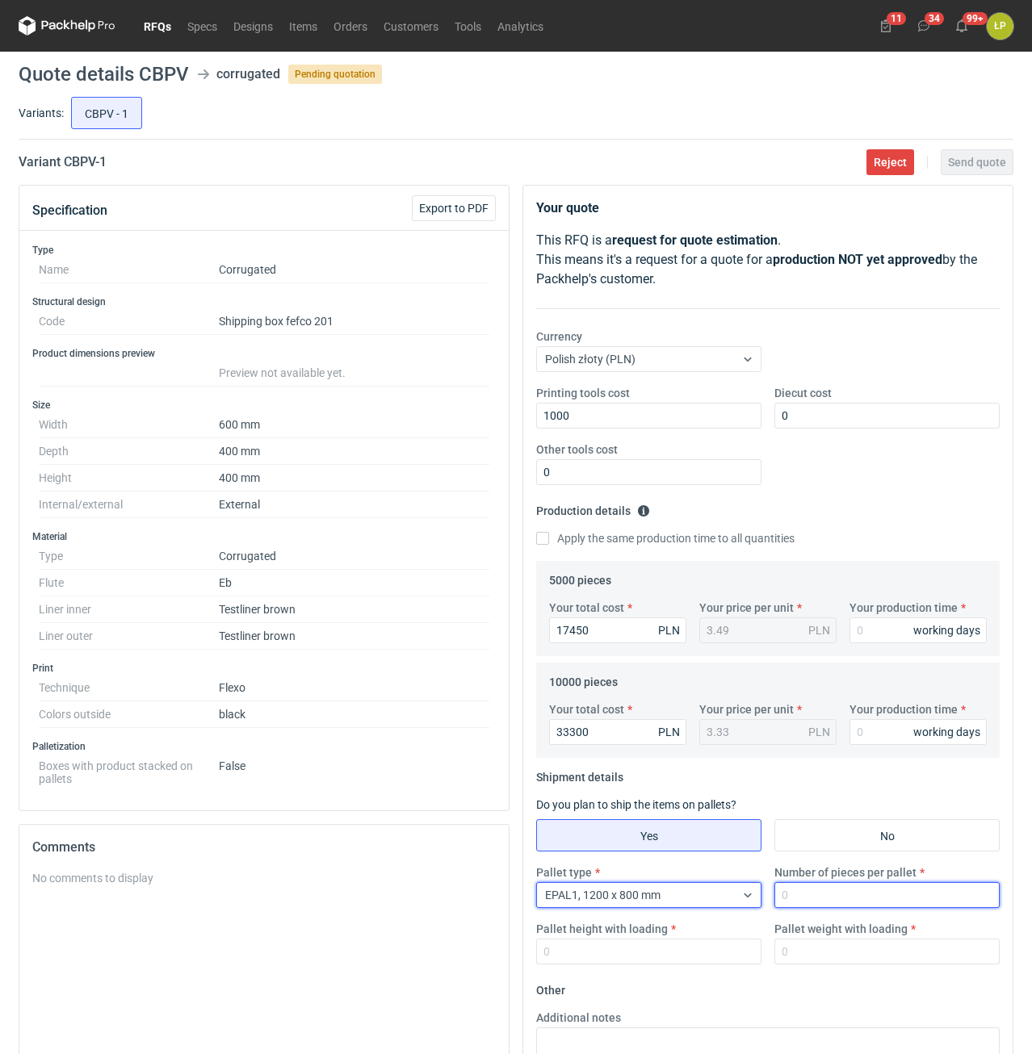
click at [798, 906] on input "Number of pieces per pallet" at bounding box center [886, 895] width 225 height 26
type input "180"
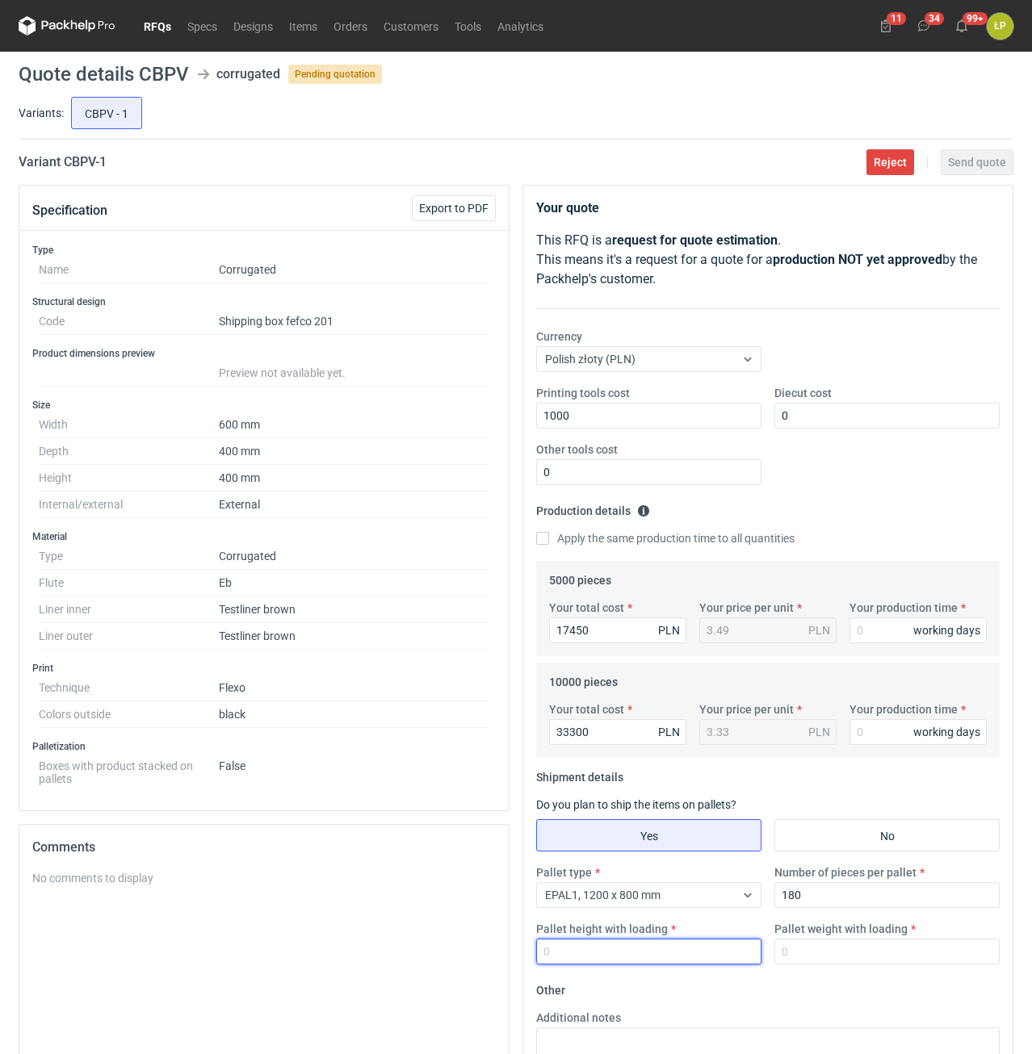
click at [706, 958] on input "Pallet height with loading" at bounding box center [648, 952] width 225 height 26
type input "1800"
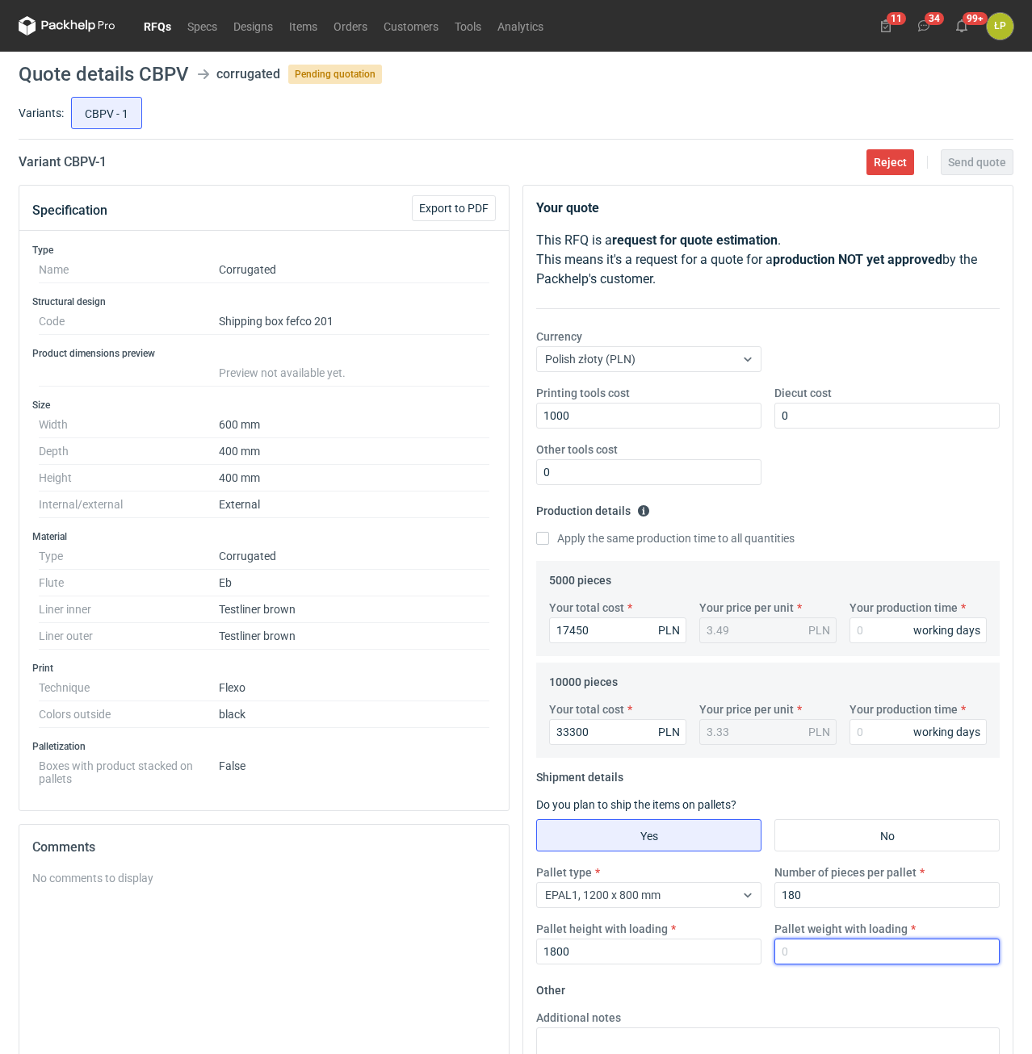
click at [783, 945] on input "Pallet weight with loading" at bounding box center [886, 952] width 225 height 26
click at [845, 952] on input "Pallet weight with loading" at bounding box center [886, 952] width 225 height 26
type input "205"
click at [873, 630] on input "Your production time" at bounding box center [917, 631] width 137 height 26
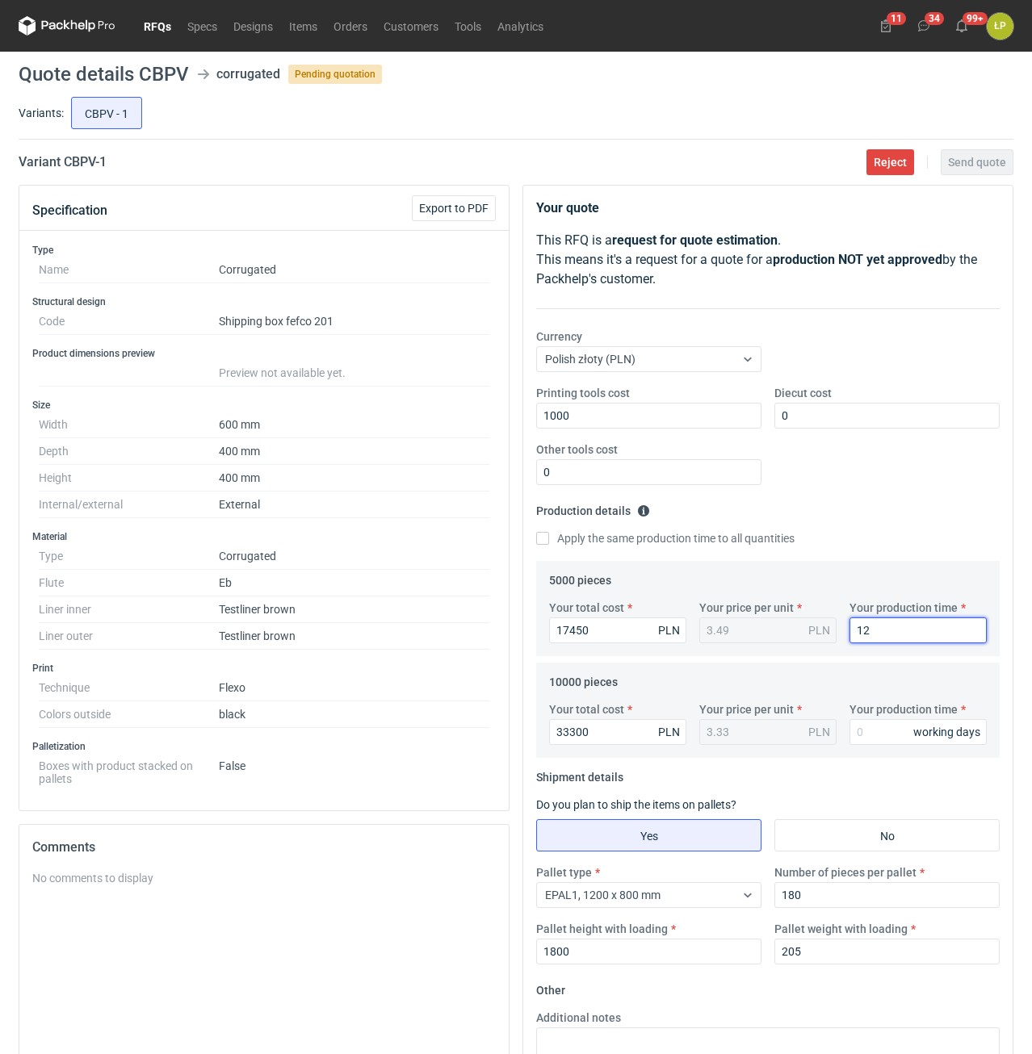
type input "12"
click at [647, 536] on label "Apply the same production time to all quantities" at bounding box center [665, 538] width 258 height 16
click at [549, 536] on input "Apply the same production time to all quantities" at bounding box center [542, 538] width 13 height 13
checkbox input "true"
type input "12"
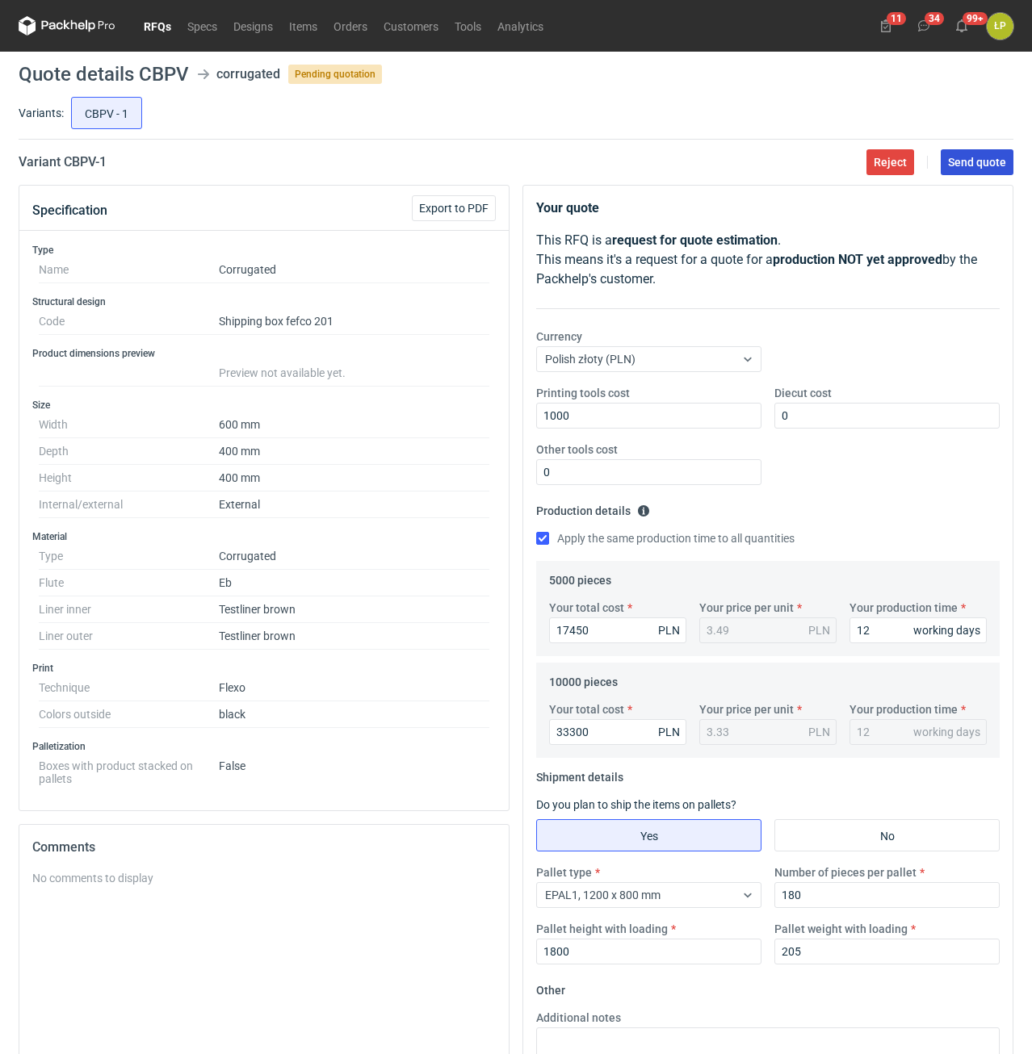
click at [965, 157] on span "Send quote" at bounding box center [977, 162] width 58 height 11
